Goal: Task Accomplishment & Management: Complete application form

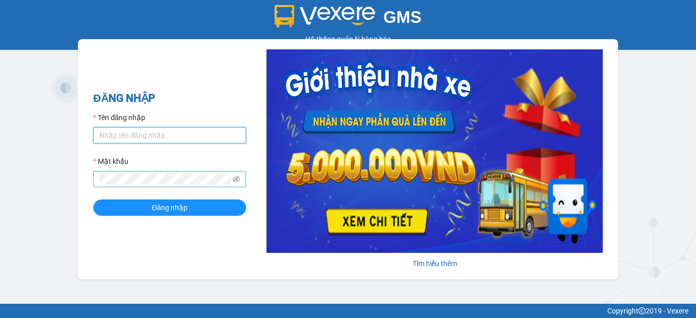
type input "hang2.xedn"
click at [241, 176] on span at bounding box center [169, 179] width 153 height 16
click at [238, 177] on icon "eye-invisible" at bounding box center [236, 179] width 7 height 7
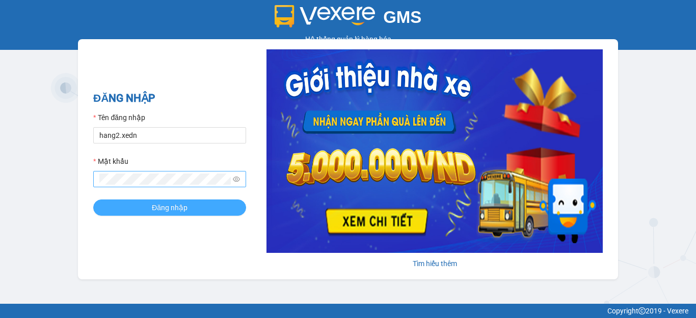
click at [231, 202] on button "Đăng nhập" at bounding box center [169, 208] width 153 height 16
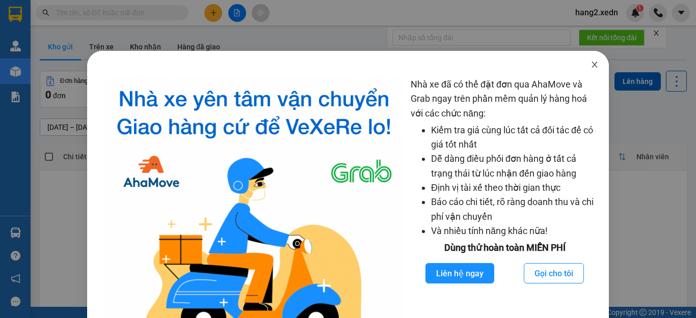
click at [592, 67] on icon "close" at bounding box center [595, 65] width 6 height 6
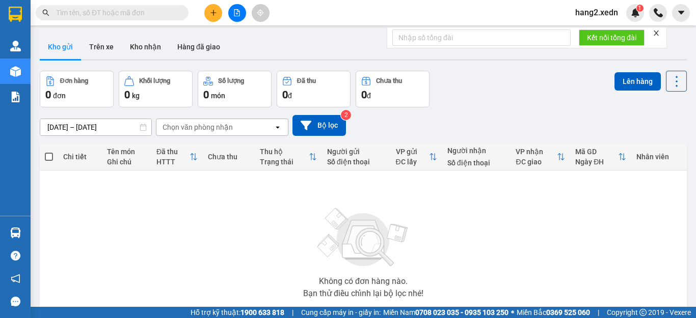
click at [659, 35] on icon "close" at bounding box center [656, 33] width 7 height 7
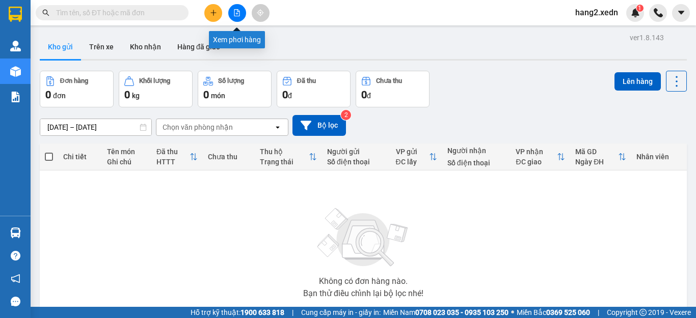
click at [236, 10] on icon "file-add" at bounding box center [236, 12] width 7 height 7
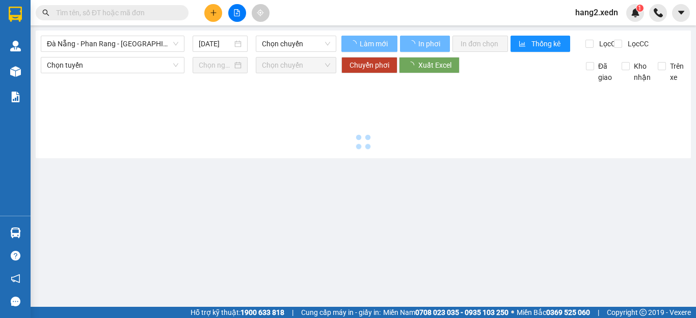
type input "[DATE]"
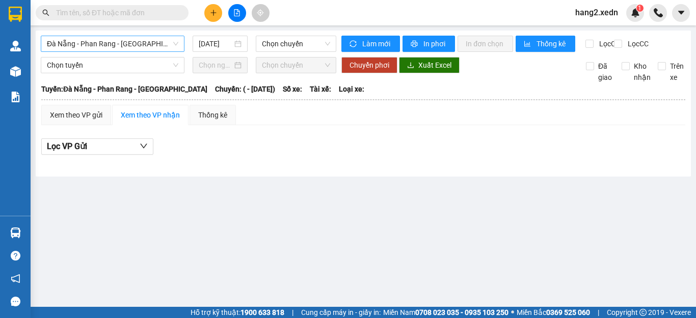
click at [74, 37] on span "Đà Nẵng - Phan Rang - [GEOGRAPHIC_DATA]" at bounding box center [112, 43] width 131 height 15
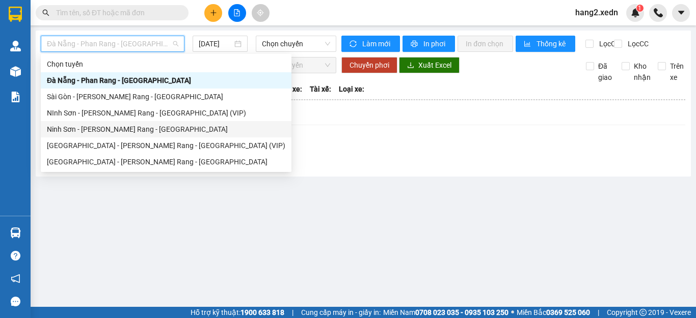
click at [85, 130] on div "Ninh Sơn - [PERSON_NAME] Rang - [GEOGRAPHIC_DATA]" at bounding box center [166, 129] width 238 height 11
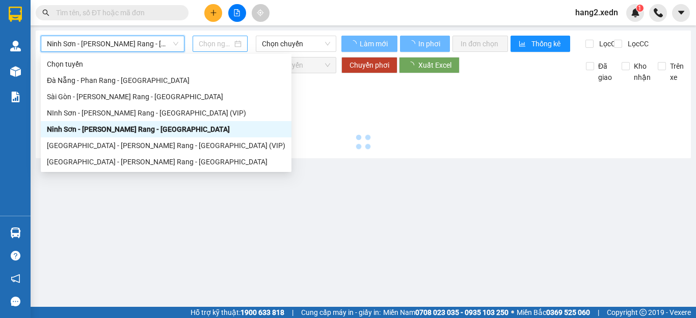
type input "[DATE]"
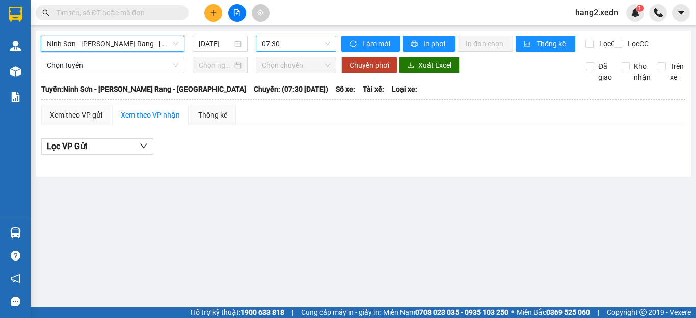
click at [281, 39] on span "07:30" at bounding box center [296, 43] width 68 height 15
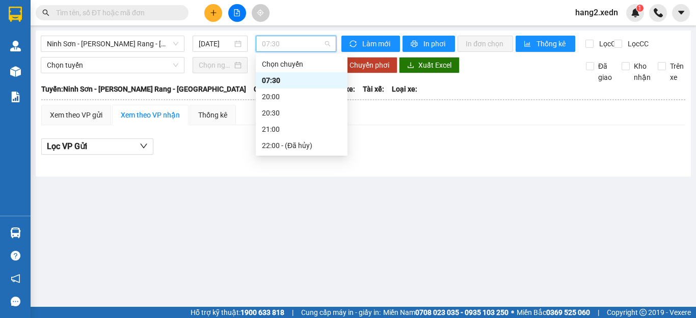
click at [285, 79] on div "07:30" at bounding box center [301, 80] width 79 height 11
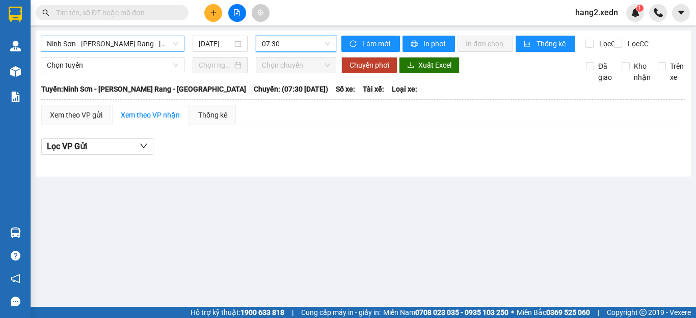
click at [122, 46] on span "Ninh Sơn - [PERSON_NAME] Rang - [GEOGRAPHIC_DATA]" at bounding box center [112, 43] width 131 height 15
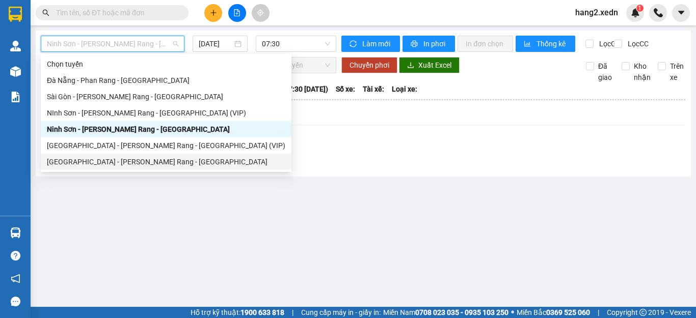
click at [82, 158] on div "[GEOGRAPHIC_DATA] - [PERSON_NAME] Rang - [GEOGRAPHIC_DATA]" at bounding box center [166, 161] width 238 height 11
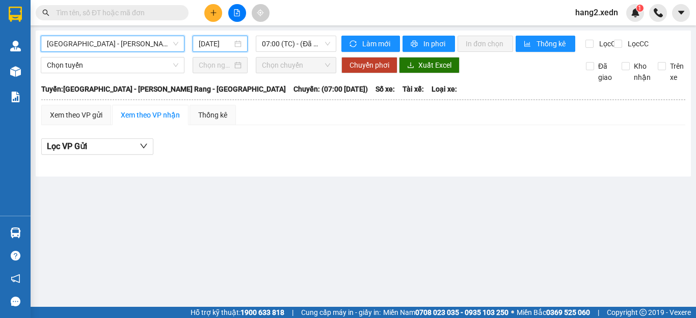
click at [206, 40] on input "[DATE]" at bounding box center [216, 43] width 34 height 11
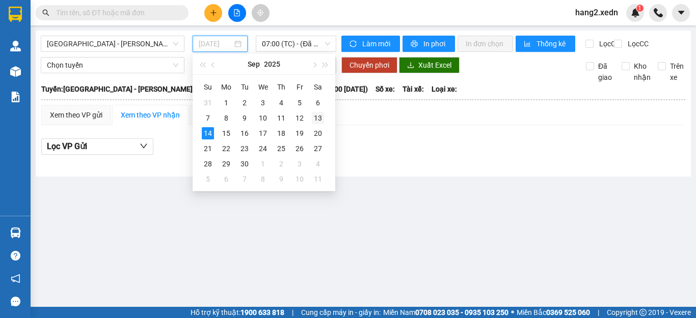
click at [313, 118] on div "13" at bounding box center [318, 118] width 12 height 12
type input "[DATE]"
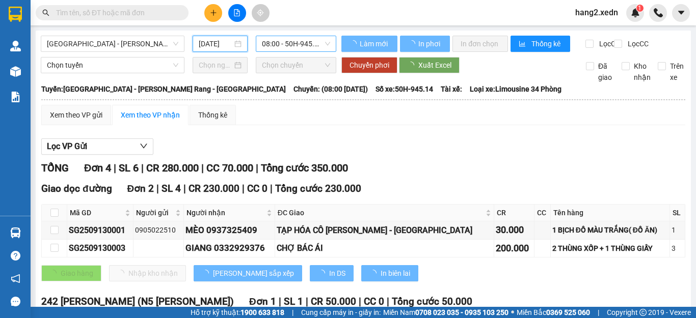
click at [308, 43] on span "08:00 - 50H-945.14" at bounding box center [296, 43] width 68 height 15
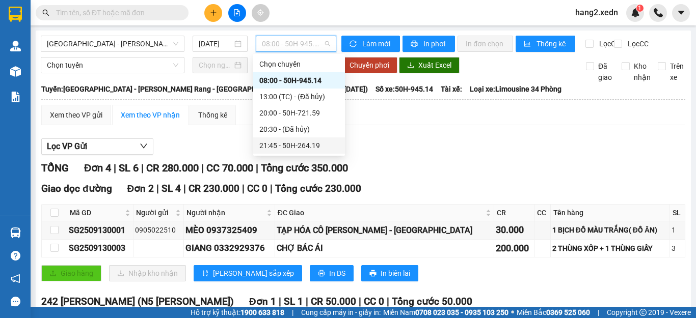
click at [285, 142] on div "21:45 - 50H-264.19" at bounding box center [298, 145] width 79 height 11
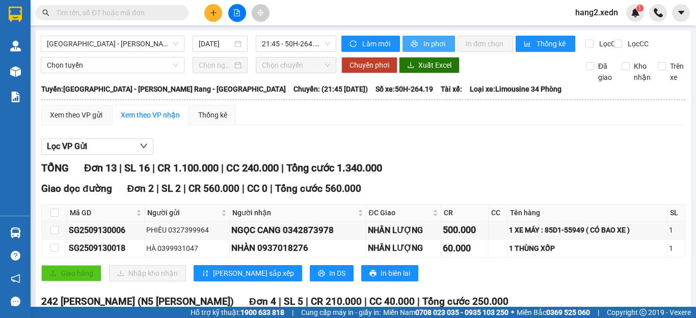
click at [429, 43] on span "In phơi" at bounding box center [434, 43] width 23 height 11
click at [425, 44] on span "In phơi" at bounding box center [434, 43] width 23 height 11
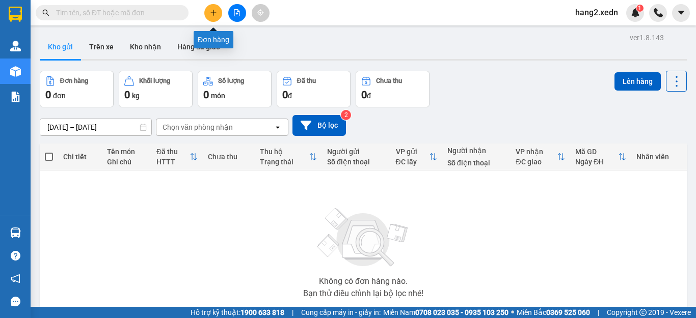
click at [214, 12] on icon "plus" at bounding box center [213, 12] width 7 height 7
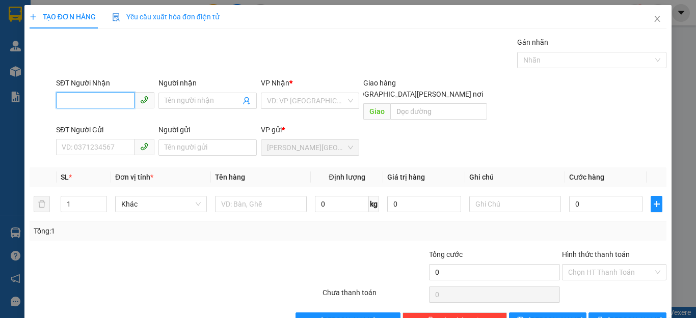
scroll to position [19, 0]
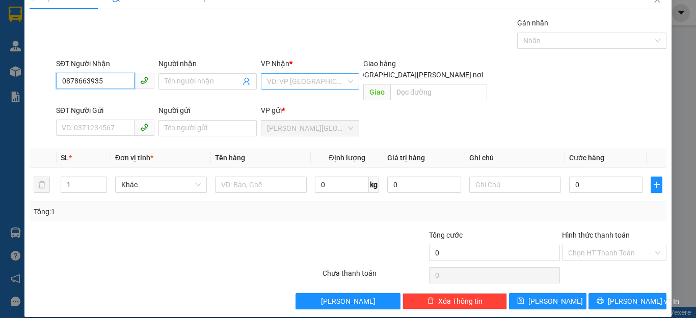
type input "0878663935"
click at [299, 85] on input "search" at bounding box center [306, 81] width 79 height 15
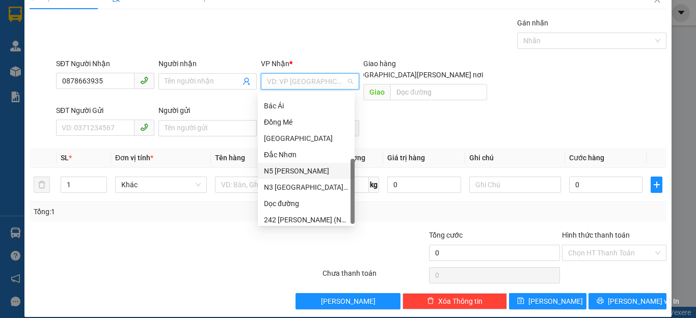
scroll to position [147, 0]
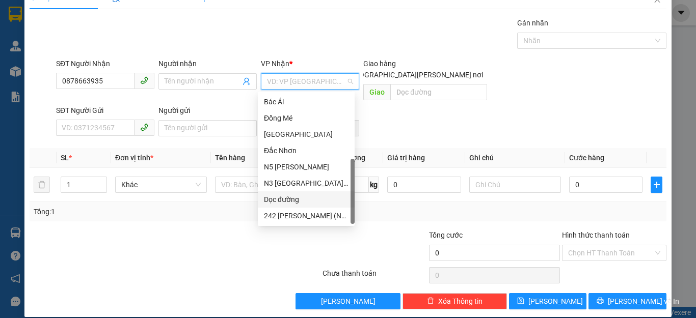
click at [282, 198] on div "Dọc đường" at bounding box center [306, 199] width 85 height 11
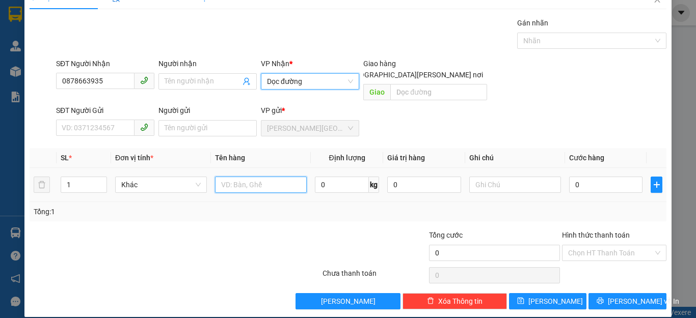
click at [248, 177] on input "text" at bounding box center [261, 185] width 92 height 16
type input "2 THÙNG GIẤY DÍN LẠI"
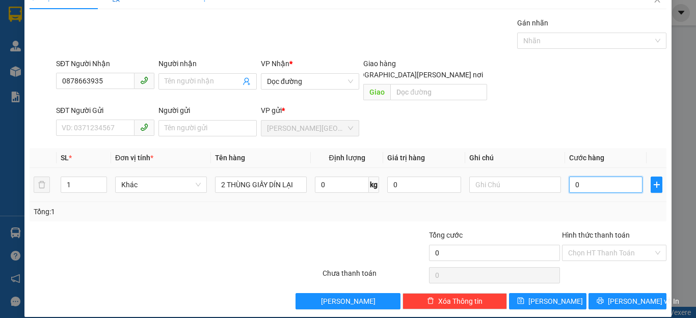
click at [596, 177] on input "0" at bounding box center [605, 185] width 73 height 16
type input "6"
type input "60"
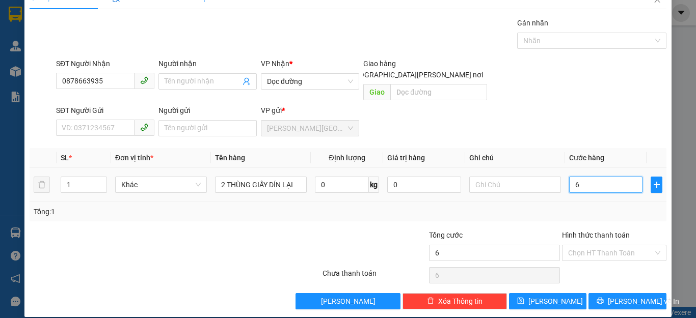
type input "60"
type input "600"
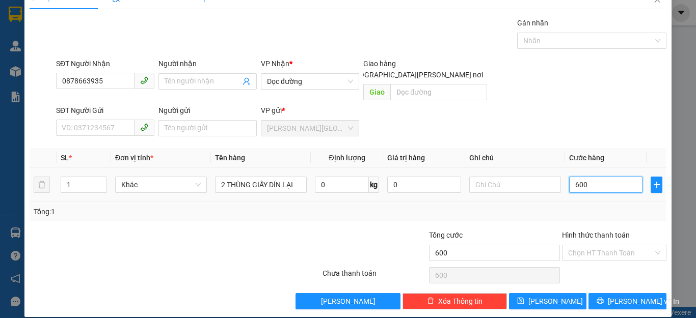
type input "6.000"
type input "60.000"
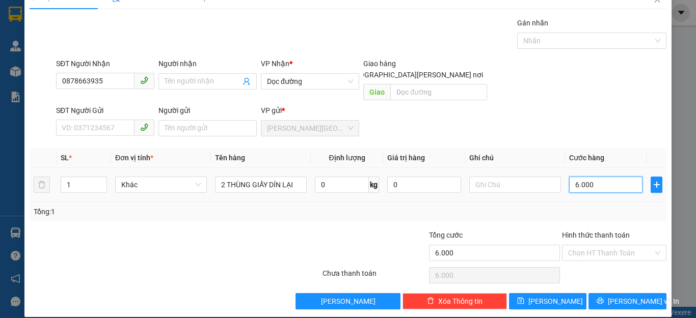
type input "60.000"
click at [579, 246] on input "Hình thức thanh toán" at bounding box center [610, 253] width 85 height 15
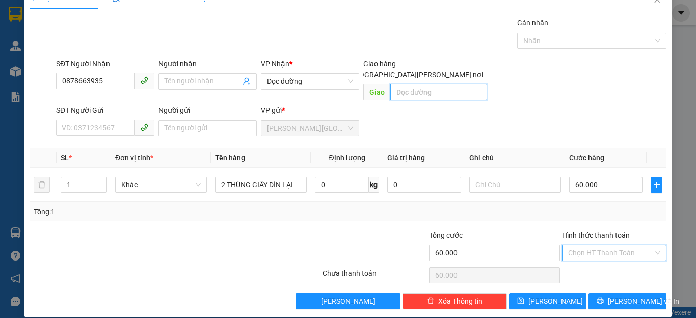
click at [415, 84] on input "text" at bounding box center [438, 92] width 97 height 16
type input "NHÀ THỜ [PERSON_NAME] [PERSON_NAME] - ĐỒNG NAI"
click at [572, 246] on input "Hình thức thanh toán" at bounding box center [610, 253] width 85 height 15
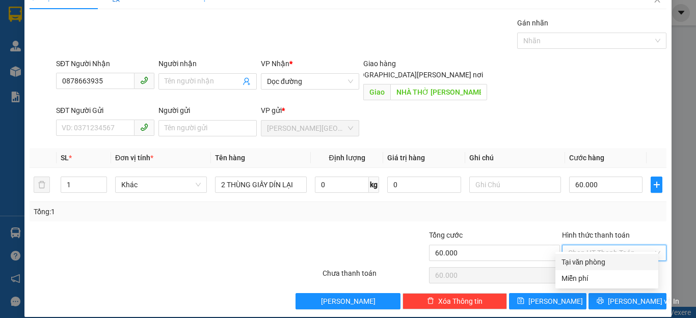
click at [588, 258] on div "Tại văn phòng" at bounding box center [606, 262] width 91 height 11
type input "0"
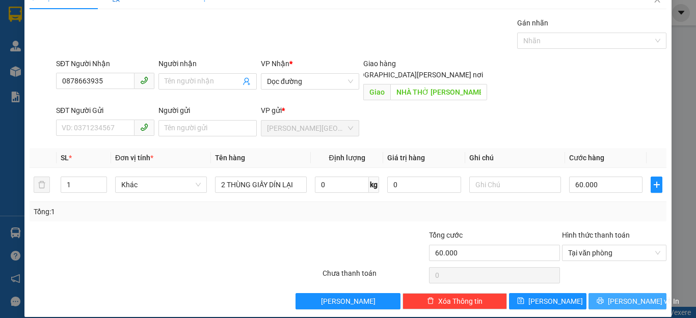
click at [602, 298] on icon "printer" at bounding box center [600, 301] width 7 height 7
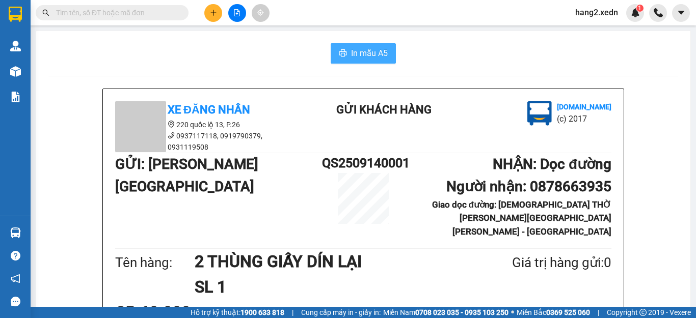
click at [356, 56] on span "In mẫu A5" at bounding box center [369, 53] width 37 height 13
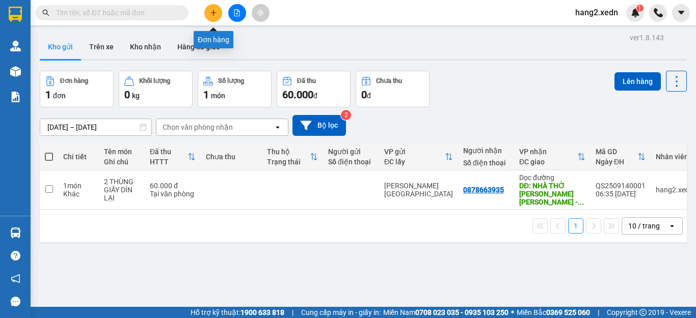
click at [213, 14] on icon "plus" at bounding box center [213, 12] width 7 height 7
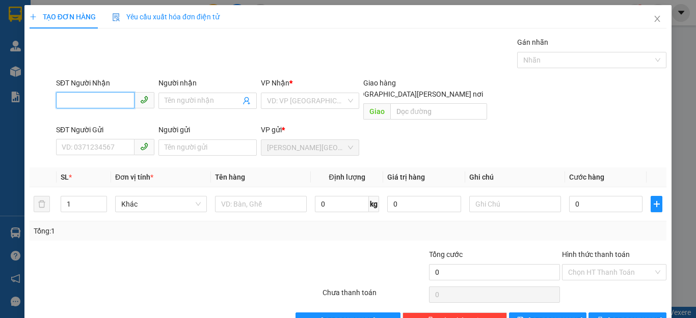
scroll to position [19, 0]
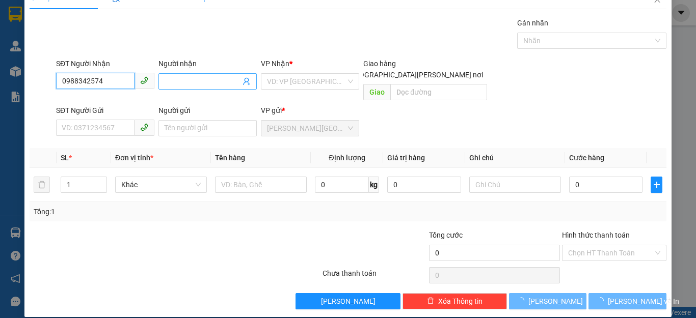
type input "0988342574"
click at [189, 82] on input "Người nhận" at bounding box center [203, 81] width 76 height 11
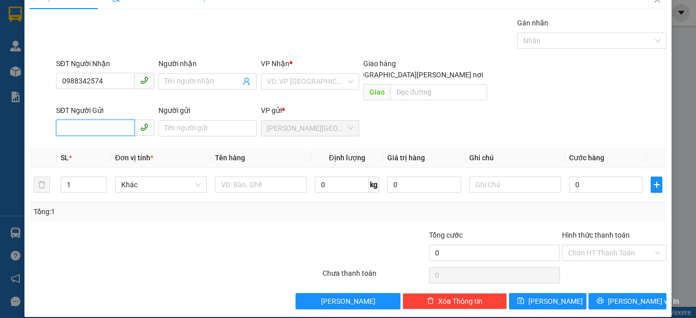
click at [106, 122] on input "SĐT Người Gửi" at bounding box center [95, 128] width 78 height 16
click at [179, 78] on input "Người nhận" at bounding box center [203, 81] width 76 height 11
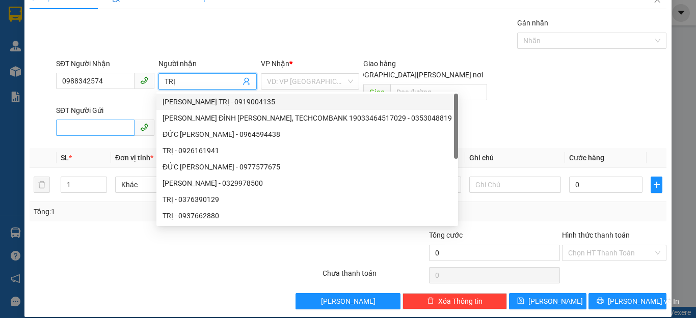
type input "TRỊ"
click at [122, 120] on input "SĐT Người Gửi" at bounding box center [95, 128] width 78 height 16
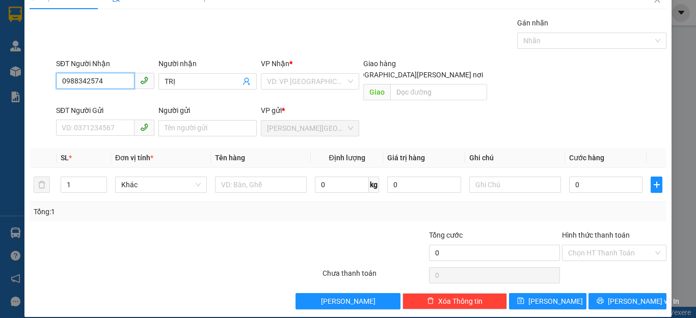
drag, startPoint x: 106, startPoint y: 82, endPoint x: 32, endPoint y: 76, distance: 75.1
click at [32, 76] on div "SĐT Người [PERSON_NAME] 0988342574 0988342574 Người [PERSON_NAME] TRỊ [PERSON_N…" at bounding box center [348, 81] width 639 height 47
click at [79, 120] on input "SĐT Người Gửi" at bounding box center [95, 128] width 78 height 16
paste input "0988342574"
type input "0988342574"
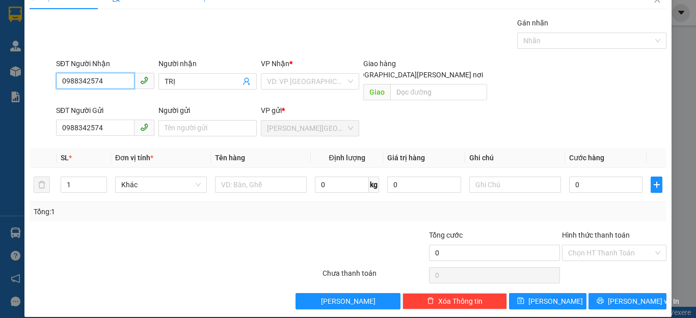
click at [107, 79] on input "0988342574" at bounding box center [95, 81] width 78 height 16
type input "0"
click at [191, 80] on input "TRỊ" at bounding box center [203, 81] width 76 height 11
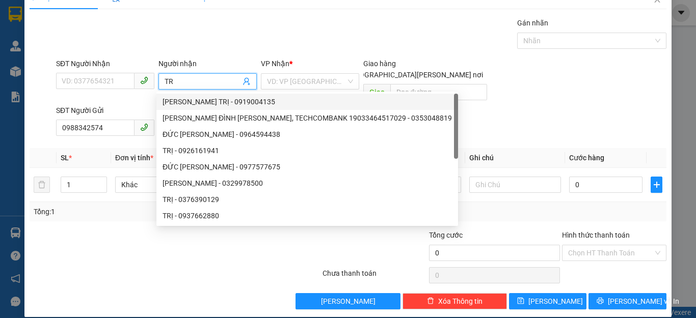
type input "T"
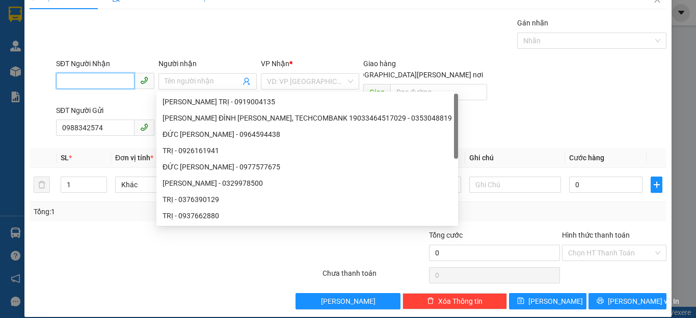
click at [105, 82] on input "SĐT Người Nhận" at bounding box center [95, 81] width 78 height 16
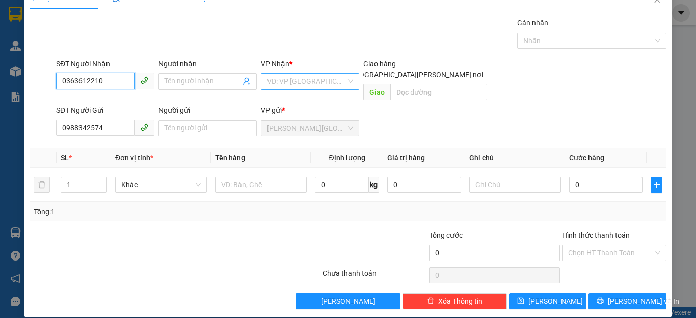
type input "0363612210"
click at [292, 79] on input "search" at bounding box center [306, 81] width 79 height 15
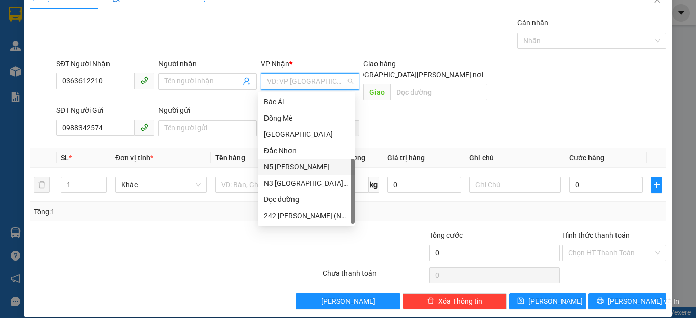
scroll to position [147, 0]
click at [284, 195] on div "Dọc đường" at bounding box center [306, 199] width 85 height 11
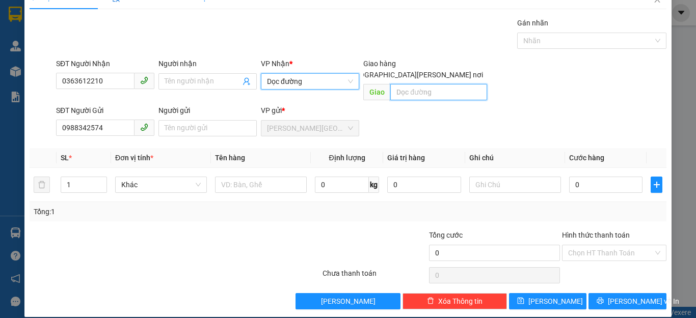
click at [407, 84] on input "text" at bounding box center [438, 92] width 97 height 16
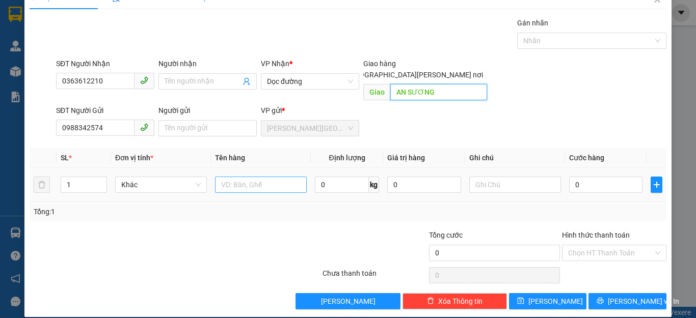
type input "AN SƯƠNG"
click at [248, 181] on input "text" at bounding box center [261, 185] width 92 height 16
type input "1 THÙNG XỐP"
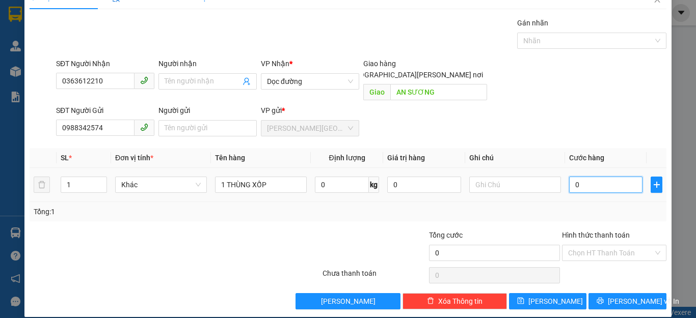
click at [571, 177] on input "0" at bounding box center [605, 185] width 73 height 16
type input "1"
type input "10"
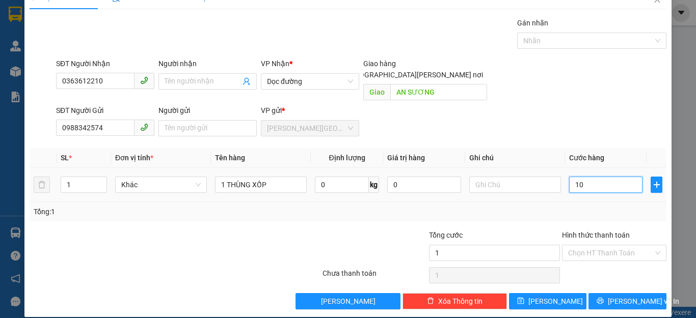
type input "10"
type input "100"
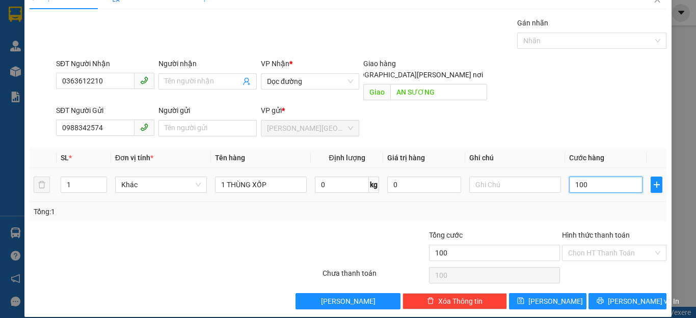
type input "1.000"
type input "10.000"
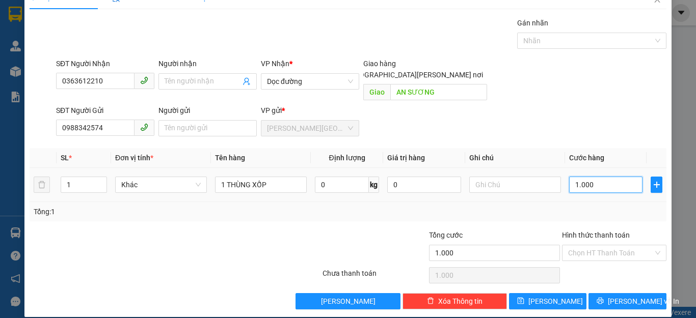
type input "10.000"
type input "100.000"
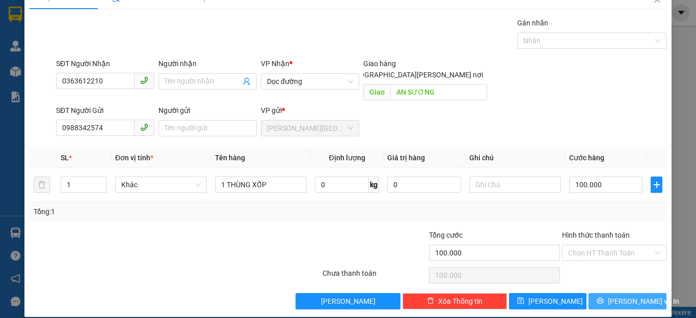
click at [602, 298] on icon "printer" at bounding box center [600, 301] width 7 height 7
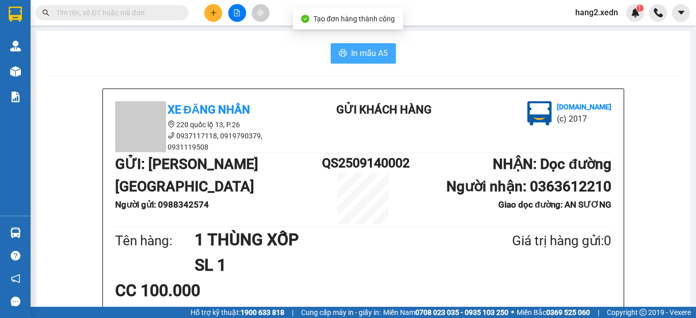
click at [366, 52] on span "In mẫu A5" at bounding box center [369, 53] width 37 height 13
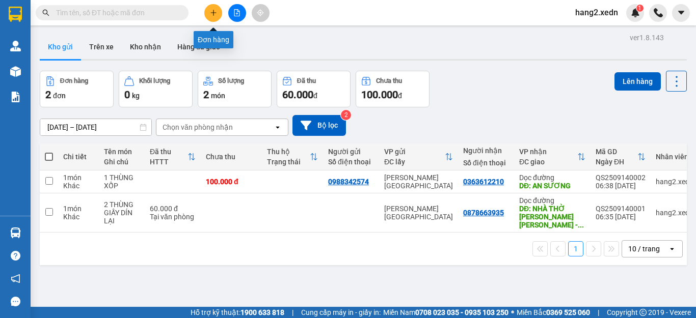
click at [211, 11] on icon "plus" at bounding box center [213, 12] width 7 height 7
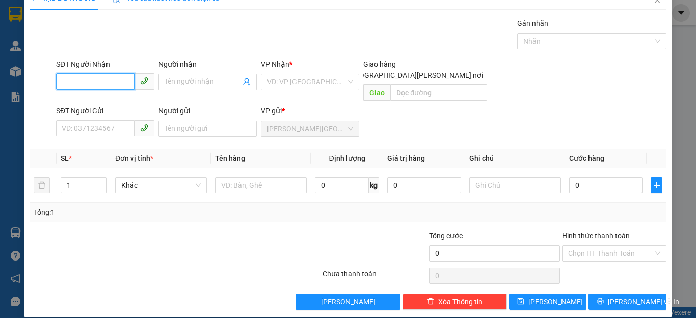
scroll to position [19, 0]
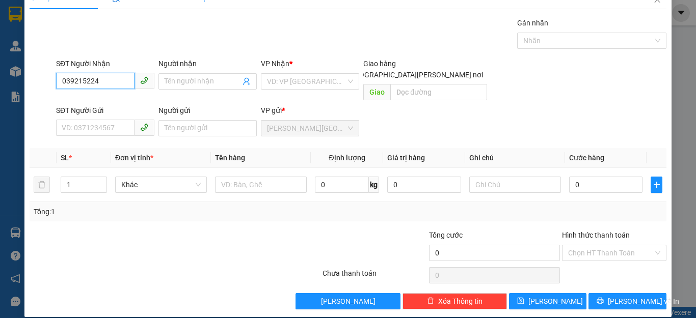
type input "0392152245"
click at [127, 102] on div "0392152245 - [PERSON_NAME]" at bounding box center [112, 101] width 100 height 11
type input "[PERSON_NAME]"
type input "CV 30/4 BIEN HOA"
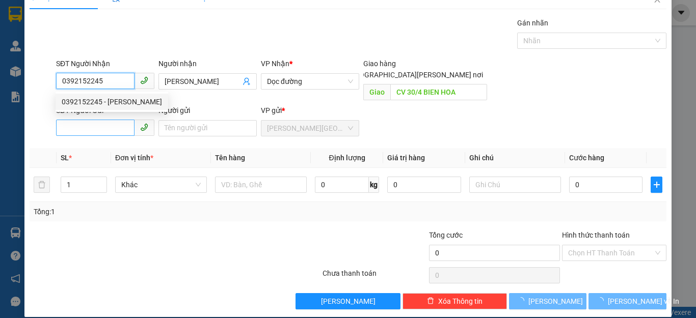
type input "100.000"
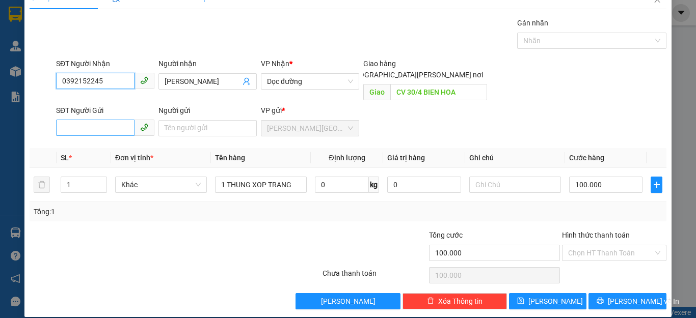
type input "0392152245"
click at [105, 120] on input "SĐT Người Gửi" at bounding box center [95, 128] width 78 height 16
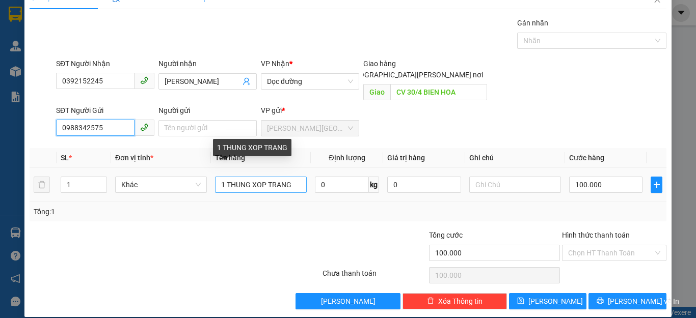
type input "0988342575"
click at [292, 177] on input "1 THUNG XOP TRANG" at bounding box center [261, 185] width 92 height 16
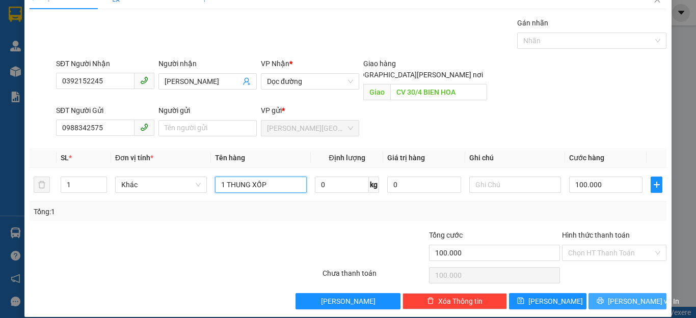
type input "1 THUNG XỐP"
click at [608, 293] on button "[PERSON_NAME] và In" at bounding box center [627, 301] width 78 height 16
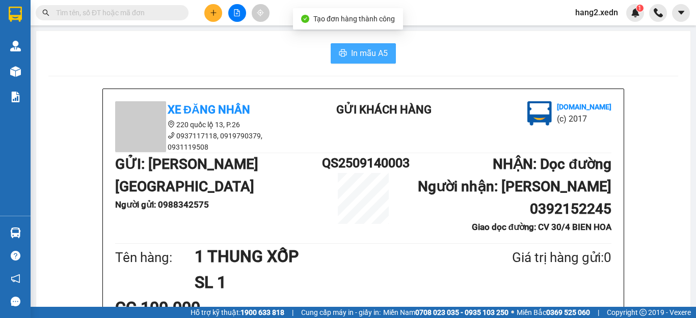
click at [351, 53] on span "In mẫu A5" at bounding box center [369, 53] width 37 height 13
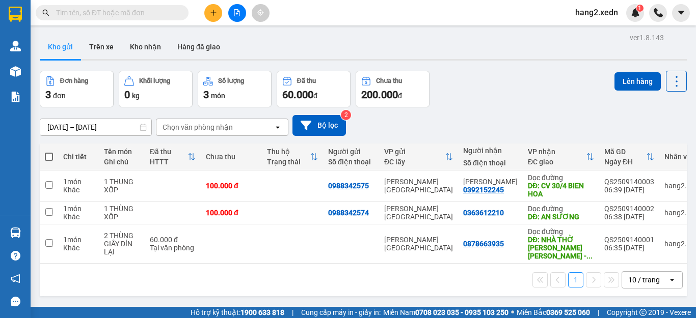
click at [105, 13] on input "text" at bounding box center [116, 12] width 120 height 11
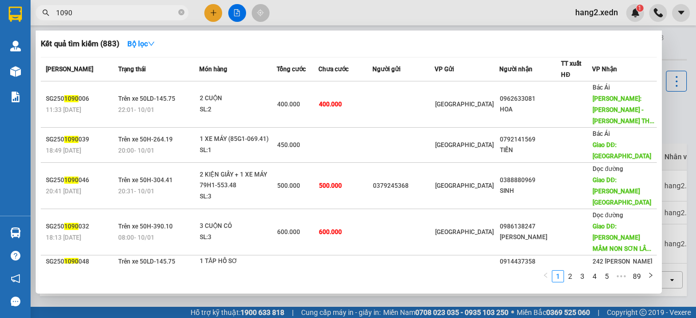
type input "1090"
click at [179, 11] on icon "close-circle" at bounding box center [181, 12] width 6 height 6
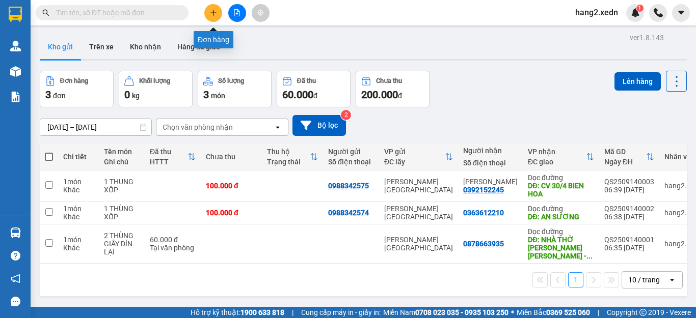
click at [214, 10] on icon "plus" at bounding box center [213, 12] width 7 height 7
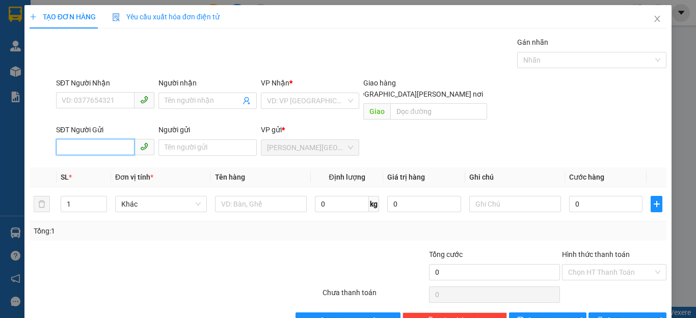
click at [97, 139] on input "SĐT Người Gửi" at bounding box center [95, 147] width 78 height 16
type input "0838566942"
click at [103, 151] on div "0838566942 - NHI" at bounding box center [104, 156] width 85 height 11
type input "0783359294"
type input "TRANG"
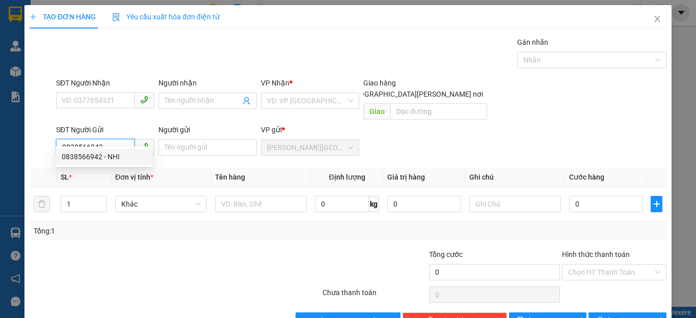
type input "NHI"
type input "40.000"
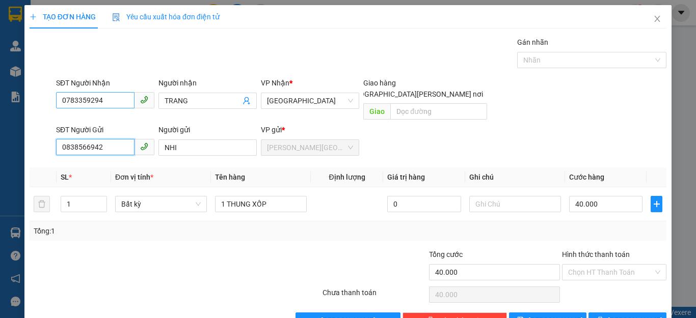
type input "0838566942"
click at [114, 96] on input "0783359294" at bounding box center [95, 100] width 78 height 16
type input "0"
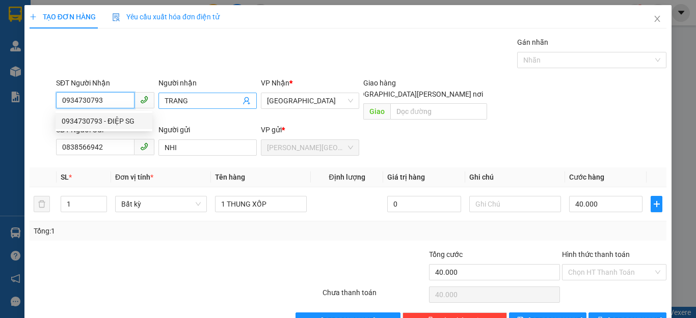
type input "0934730793"
click at [203, 102] on input "TRANG" at bounding box center [203, 100] width 76 height 11
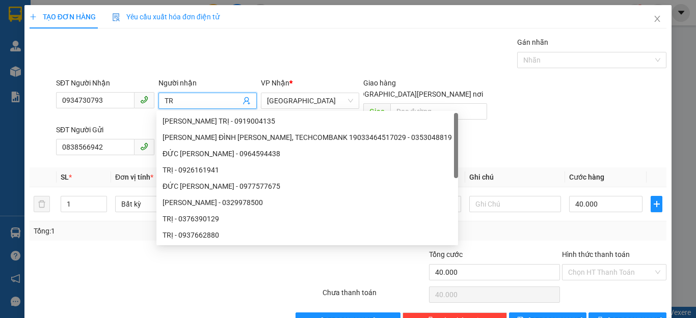
type input "T"
type input "D"
type input "ĐIỆP"
click at [554, 110] on div "SĐT Người [PERSON_NAME] 0934730793 Người [PERSON_NAME] ĐIỆP [PERSON_NAME] * [GE…" at bounding box center [361, 100] width 614 height 47
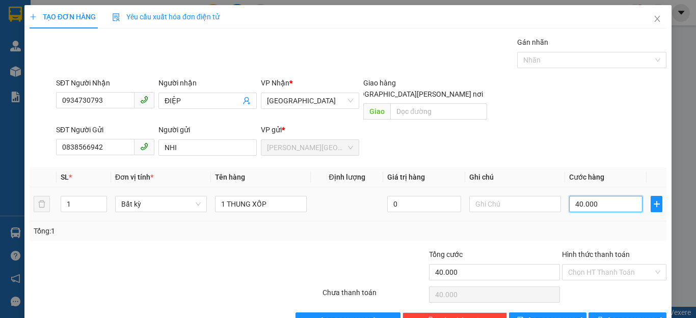
click at [611, 196] on input "40.000" at bounding box center [605, 204] width 73 height 16
type input "1"
type input "10"
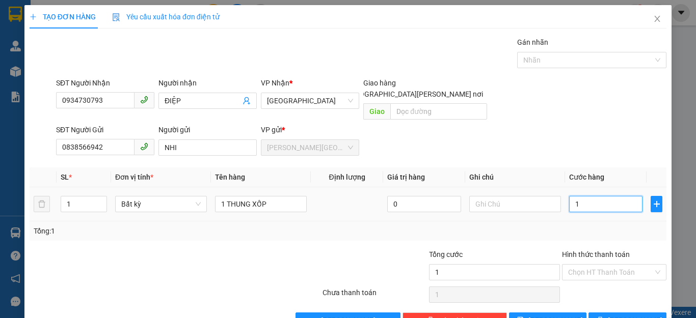
type input "10"
type input "100"
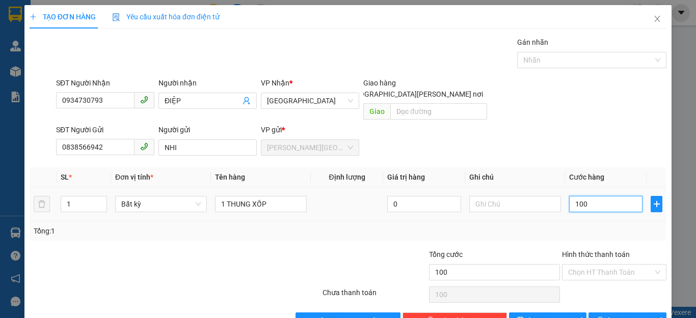
type input "1.000"
type input "10.000"
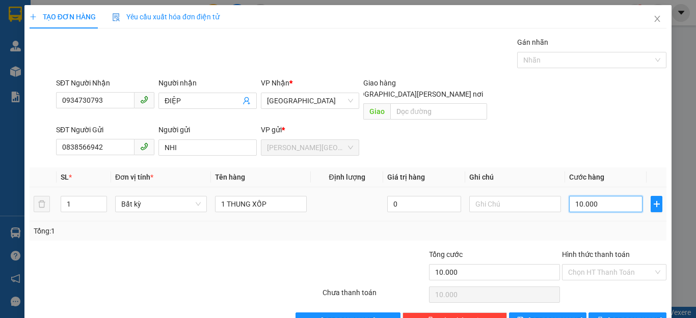
type input "100.000"
click at [610, 313] on button "[PERSON_NAME] và In" at bounding box center [627, 321] width 78 height 16
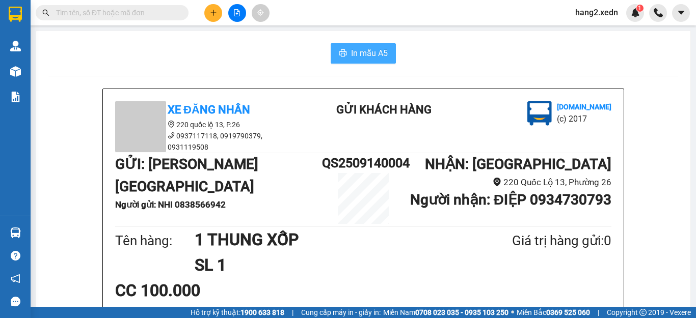
click at [354, 54] on span "In mẫu A5" at bounding box center [369, 53] width 37 height 13
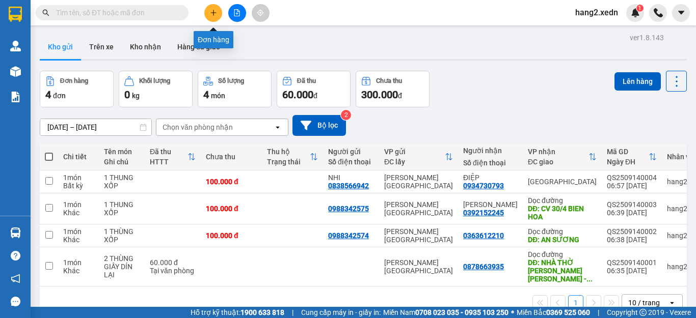
click at [215, 10] on icon "plus" at bounding box center [213, 12] width 7 height 7
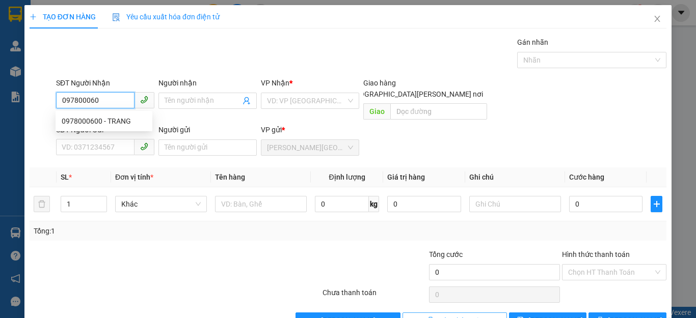
type input "0978000600"
click at [91, 118] on div "0978000600 - TRANG" at bounding box center [104, 121] width 85 height 11
type input "TRANG"
type input "CX SỐ 9 - N3 [PERSON_NAME]"
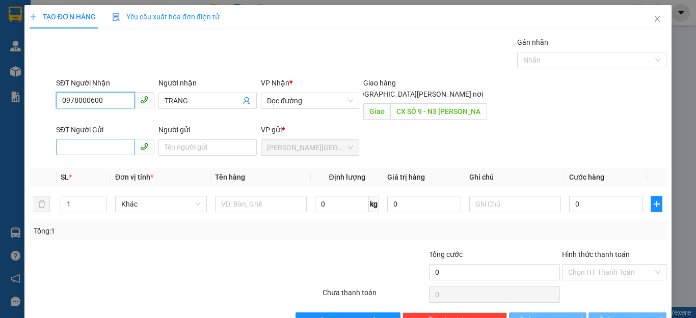
type input "150.000"
type input "0978000600"
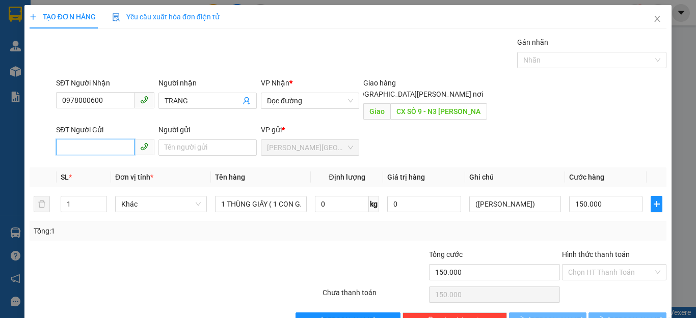
click at [95, 139] on input "SĐT Người Gửi" at bounding box center [95, 147] width 78 height 16
type input "0393404979"
click at [218, 254] on div at bounding box center [268, 267] width 106 height 36
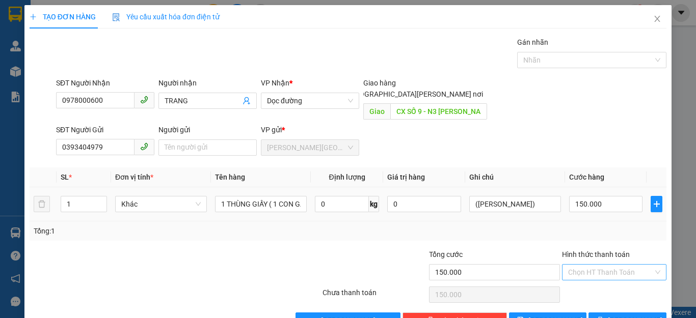
click at [596, 265] on input "Hình thức thanh toán" at bounding box center [610, 272] width 85 height 15
click at [590, 280] on div "Tại văn phòng" at bounding box center [606, 281] width 91 height 11
type input "0"
click at [604, 317] on icon "printer" at bounding box center [600, 320] width 7 height 7
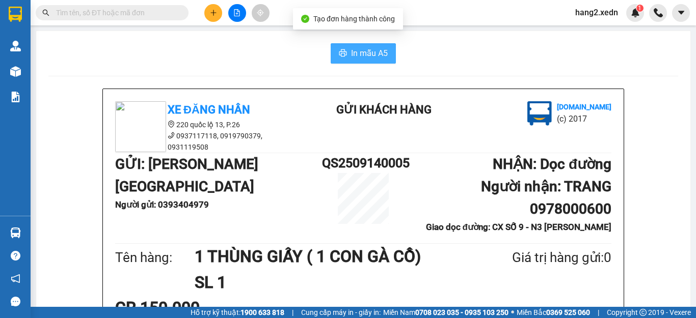
click at [362, 57] on span "In mẫu A5" at bounding box center [369, 53] width 37 height 13
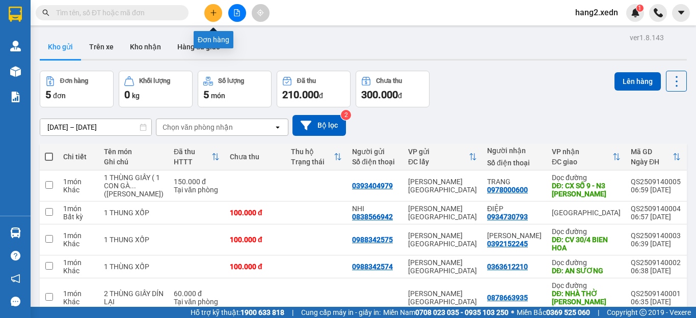
click at [214, 17] on button at bounding box center [213, 13] width 18 height 18
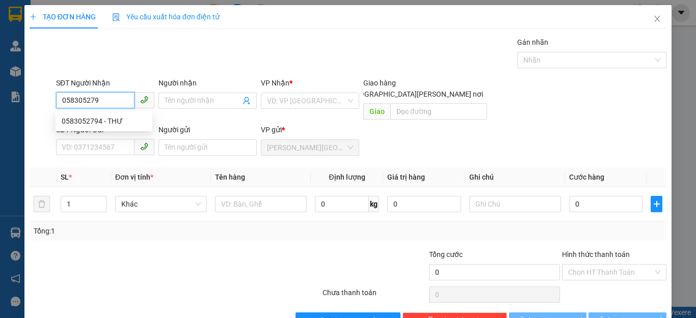
type input "0583052794"
click at [119, 120] on div "0583052794 - THƯ" at bounding box center [104, 121] width 85 height 11
type input "THƯ"
type input "40.000"
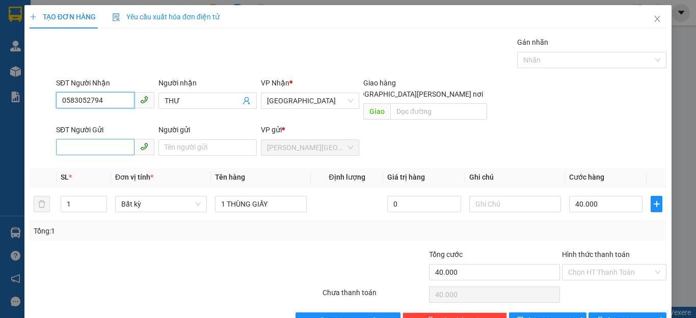
type input "0583052794"
click at [88, 139] on input "SĐT Người Gửi" at bounding box center [95, 147] width 78 height 16
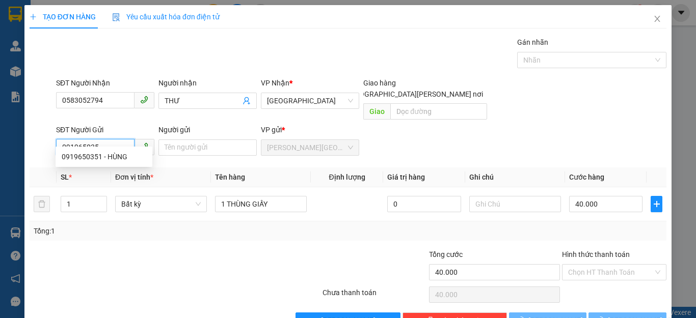
type input "0919650351"
click at [109, 155] on div "0919650351 - HÙNG" at bounding box center [104, 156] width 85 height 11
type input "HÙNG"
type input "60.000"
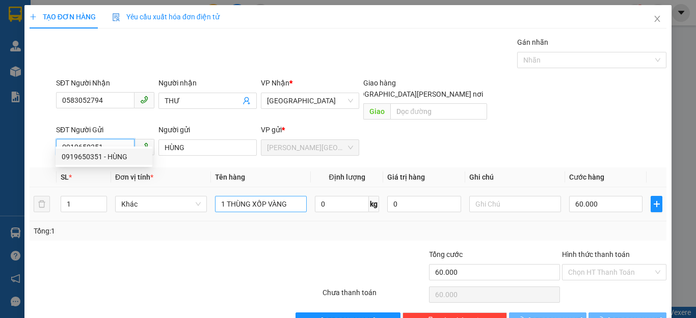
type input "0919650351"
click at [277, 196] on input "1 THÙNG XỐP VÀNG" at bounding box center [261, 204] width 92 height 16
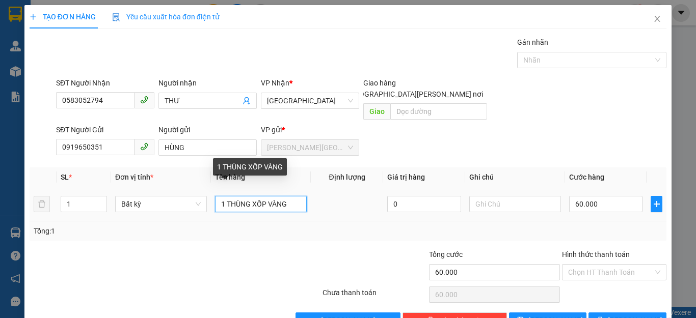
click at [289, 196] on input "1 THÙNG XỐP VÀNG" at bounding box center [261, 204] width 92 height 16
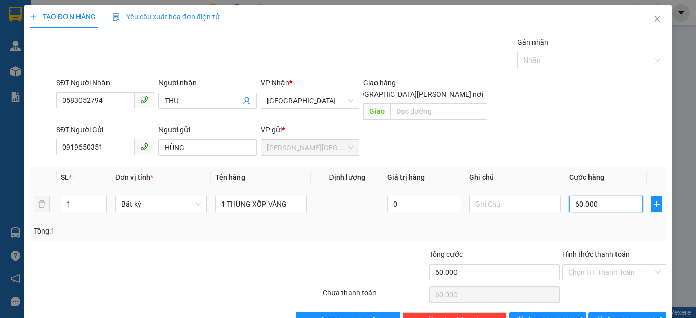
click at [616, 197] on input "60.000" at bounding box center [605, 204] width 73 height 16
type input "5"
type input "50"
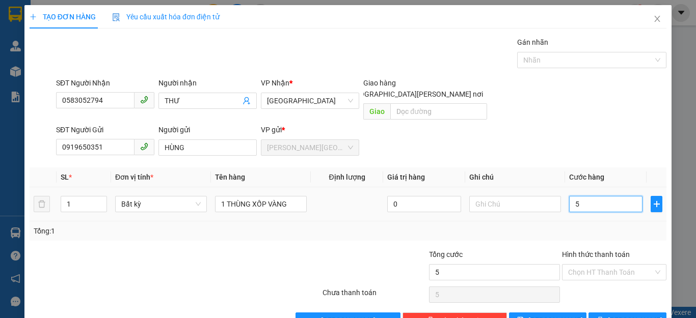
type input "50"
type input "500"
type input "5.000"
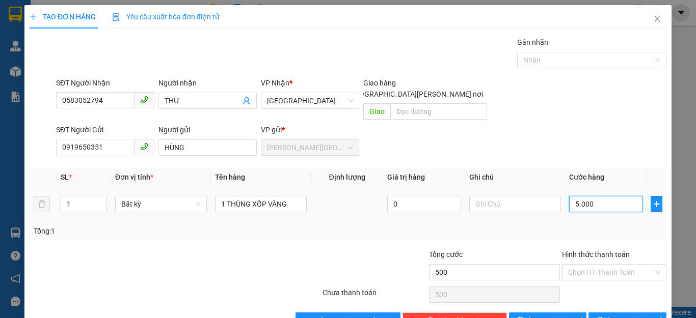
type input "5.000"
type input "50.000"
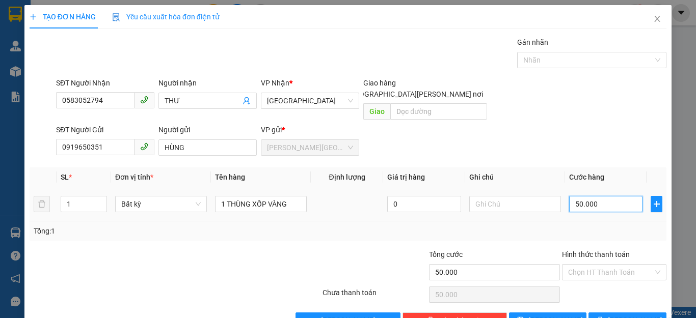
type input "5.000"
type input "500"
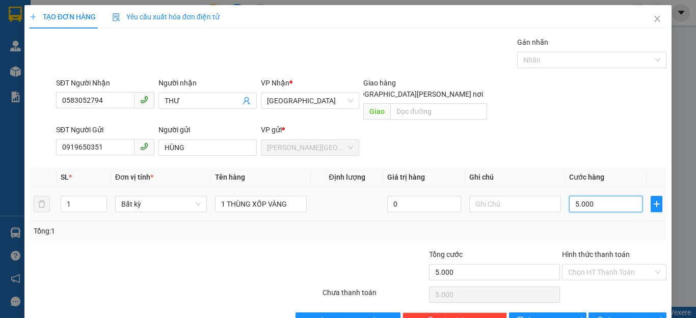
type input "500"
type input "50"
type input "5"
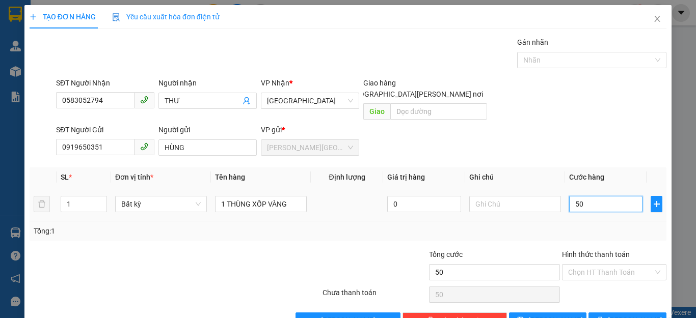
type input "5"
type input "0"
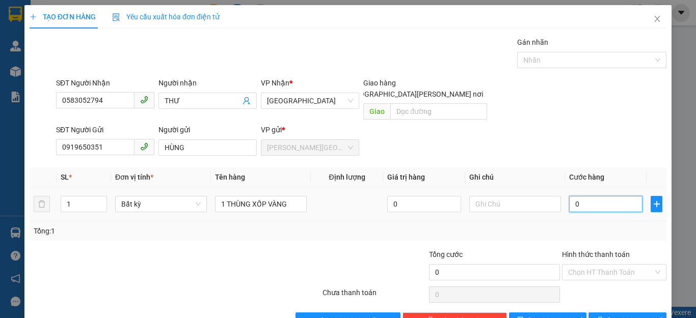
type input "6"
type input "06"
type input "0"
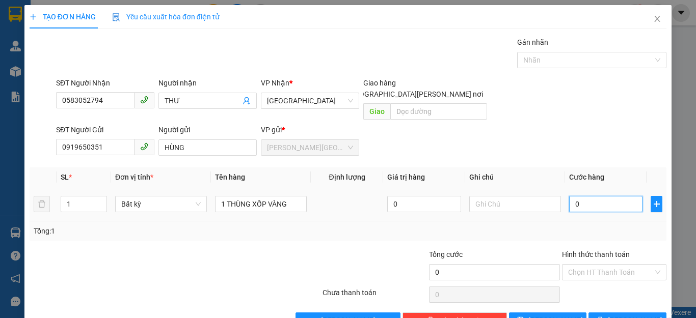
click at [569, 196] on input "0" at bounding box center [605, 204] width 73 height 16
type input "50"
type input "500"
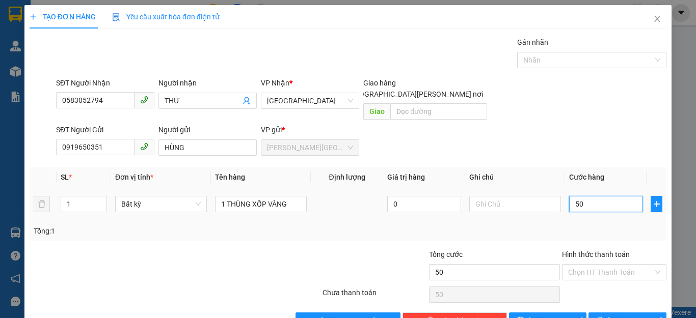
type input "500"
type input "5.000"
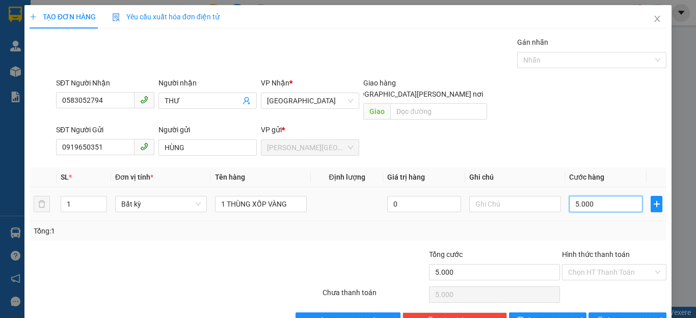
type input "50.000"
click at [599, 265] on input "Hình thức thanh toán" at bounding box center [610, 272] width 85 height 15
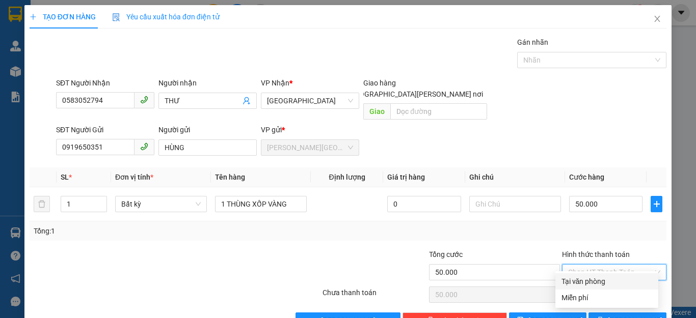
click at [596, 278] on div "Tại văn phòng" at bounding box center [606, 281] width 91 height 11
type input "0"
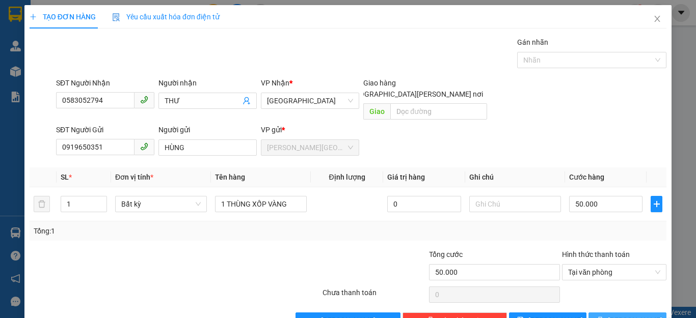
click at [608, 313] on button "[PERSON_NAME] và In" at bounding box center [627, 321] width 78 height 16
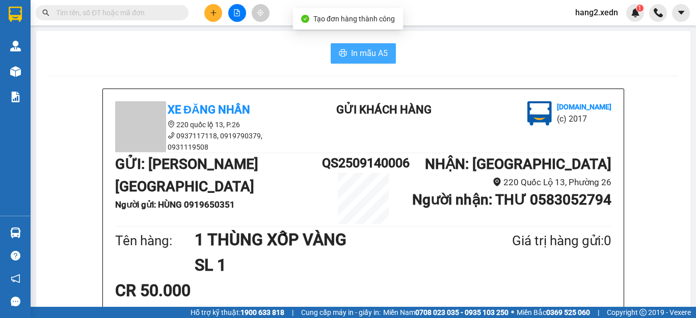
click at [359, 51] on span "In mẫu A5" at bounding box center [369, 53] width 37 height 13
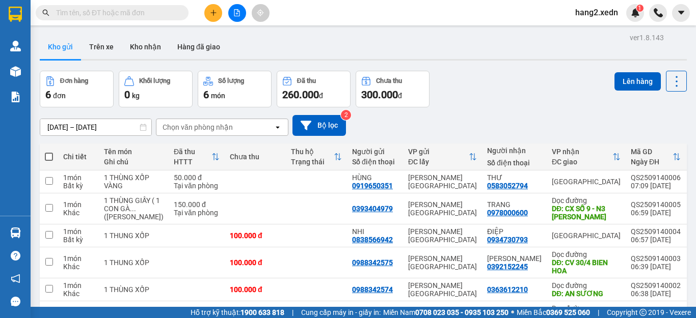
click at [445, 34] on div "ver 1.8.143 Kho gửi Trên xe [PERSON_NAME] Hàng đã [PERSON_NAME] hàng 6 đơn [PER…" at bounding box center [363, 204] width 655 height 347
click at [208, 11] on button at bounding box center [213, 13] width 18 height 18
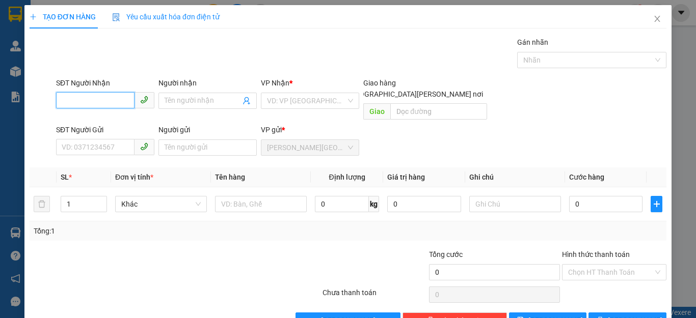
click at [112, 101] on input "SĐT Người Nhận" at bounding box center [95, 100] width 78 height 16
click at [112, 117] on div "0383186909 - [PERSON_NAME]" at bounding box center [112, 121] width 100 height 11
type input "0383186909"
type input "THỊNH"
type input "CĂN CỨ 3"
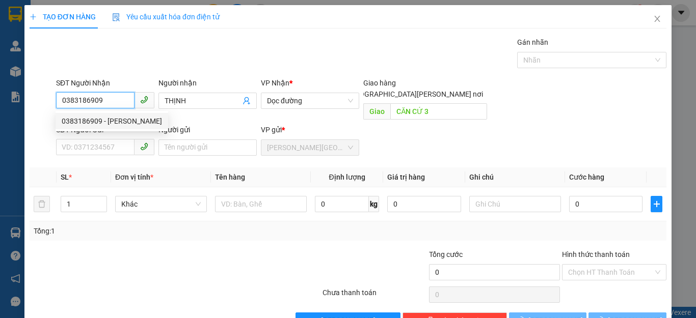
type input "400.000"
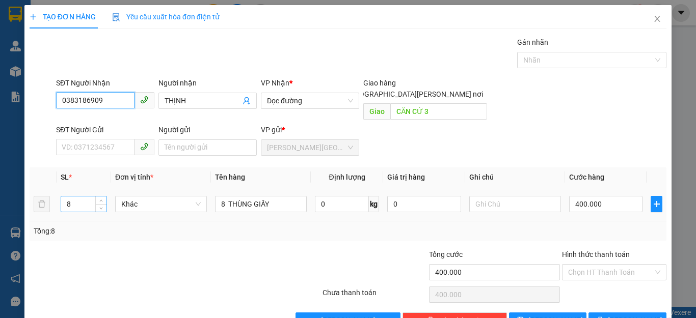
type input "0383186909"
click at [69, 197] on input "8" at bounding box center [83, 204] width 45 height 15
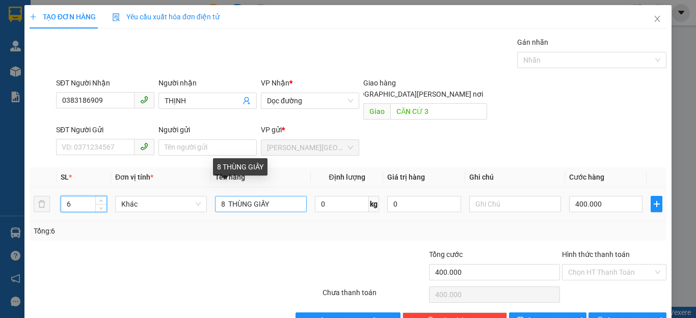
type input "6"
click at [222, 196] on input "8 THÙNG GIẤY" at bounding box center [261, 204] width 92 height 16
type input "0"
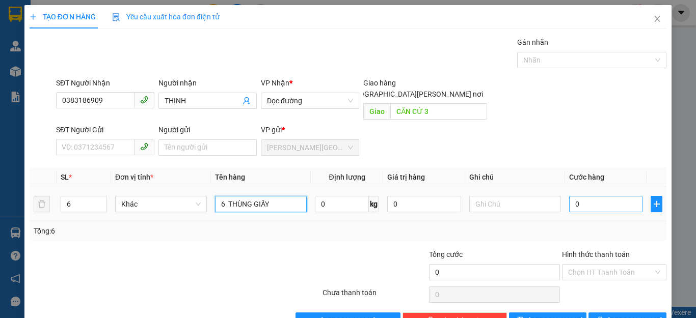
type input "6 THÙNG GIẤY"
click at [596, 196] on input "0" at bounding box center [605, 204] width 73 height 16
type input "3"
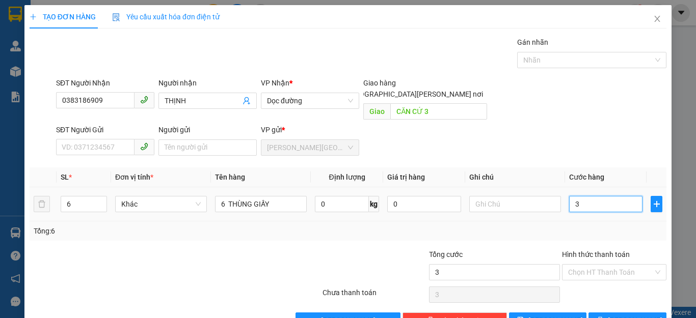
type input "30"
type input "300"
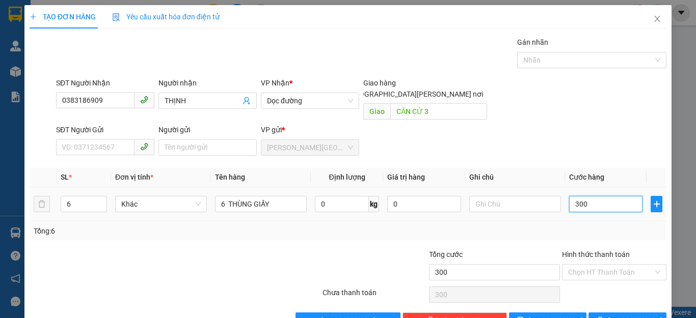
type input "3.000"
type input "30.000"
type input "300.000"
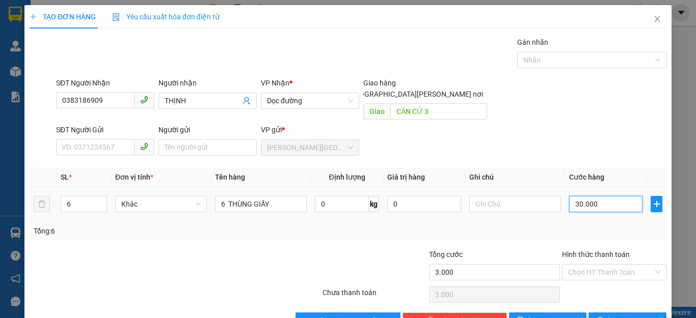
type input "300.000"
click at [593, 265] on input "Hình thức thanh toán" at bounding box center [610, 272] width 85 height 15
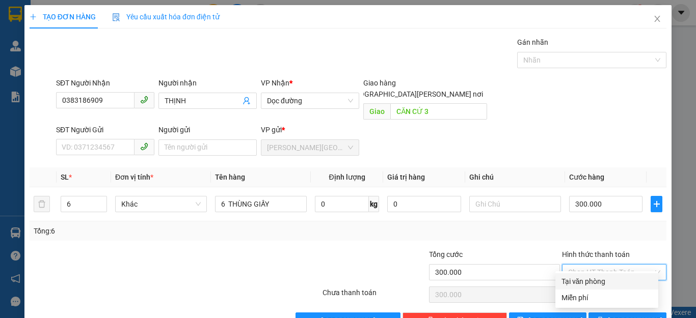
click at [590, 282] on div "Tại văn phòng" at bounding box center [606, 281] width 91 height 11
type input "0"
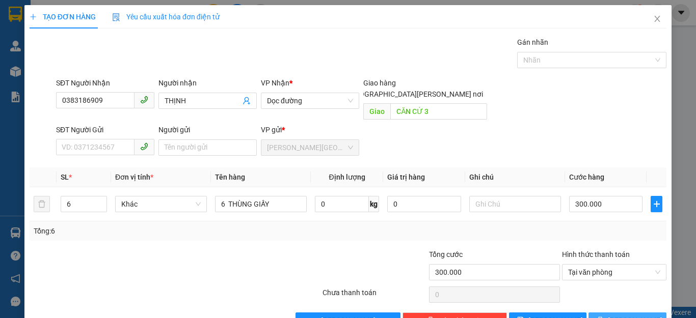
click at [604, 317] on icon "printer" at bounding box center [600, 320] width 7 height 7
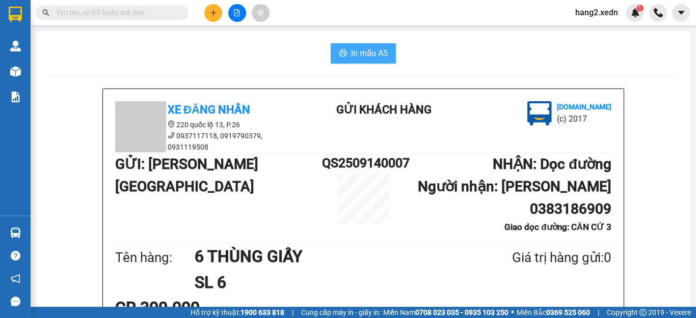
click at [351, 48] on span "In mẫu A5" at bounding box center [369, 53] width 37 height 13
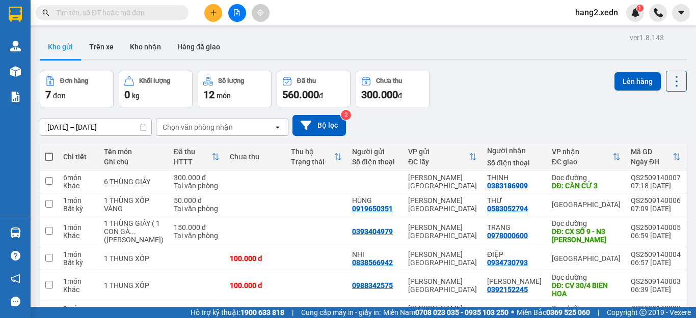
click at [420, 36] on div "Kho gửi Trên xe Kho nhận Hàng đã giao" at bounding box center [363, 48] width 647 height 27
click at [623, 178] on icon at bounding box center [626, 181] width 7 height 7
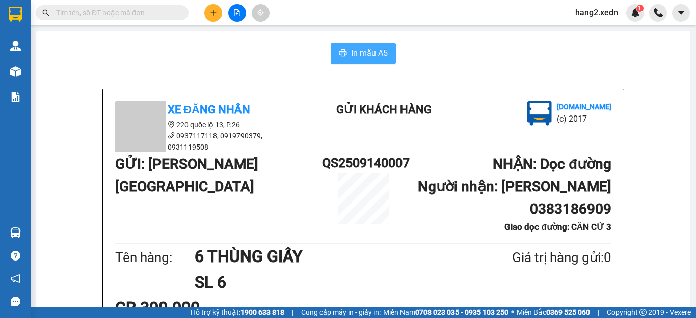
click at [357, 49] on span "In mẫu A5" at bounding box center [369, 53] width 37 height 13
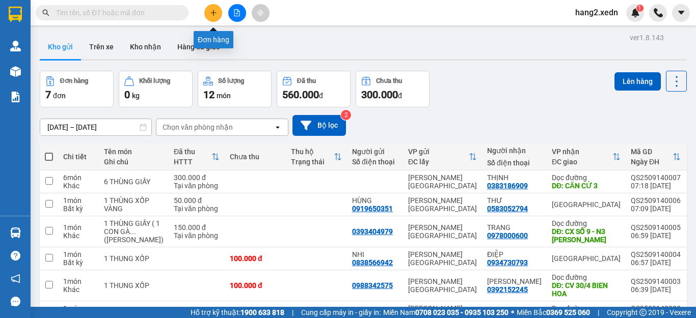
click at [213, 10] on icon "plus" at bounding box center [213, 13] width 1 height 6
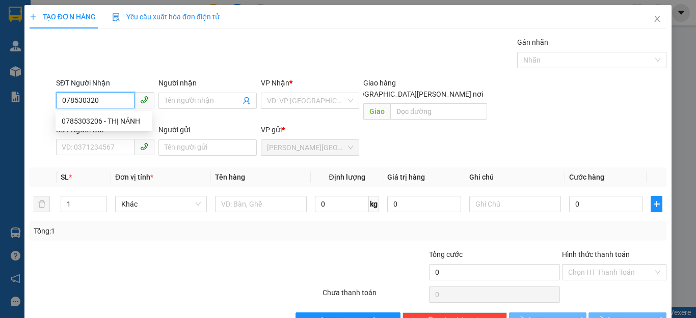
type input "0785303206"
click at [115, 121] on div "0785303206 - THỊ NÁNH" at bounding box center [104, 121] width 85 height 11
type input "THỊ NÁNH"
type input "100.000"
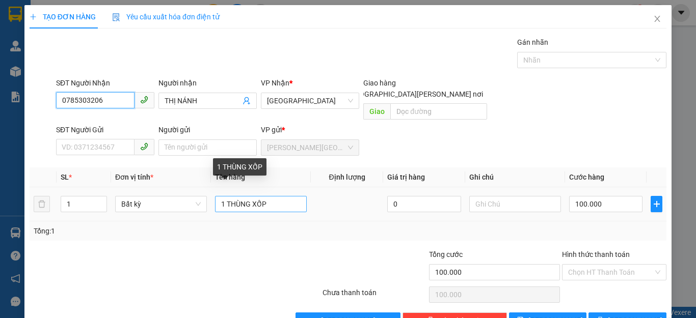
type input "0785303206"
click at [285, 196] on input "1 THÙNG XỐP" at bounding box center [261, 204] width 92 height 16
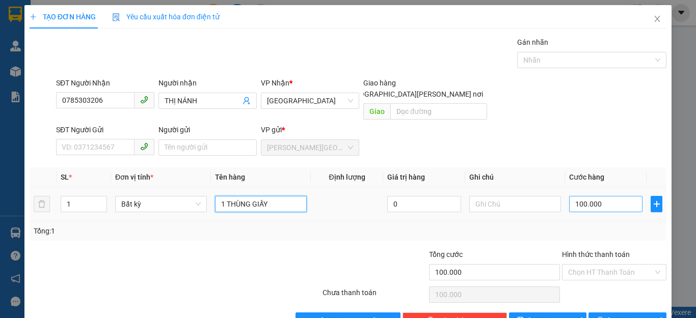
type input "1 THÙNG GIẤY"
click at [594, 196] on input "100.000" at bounding box center [605, 204] width 73 height 16
type input "5"
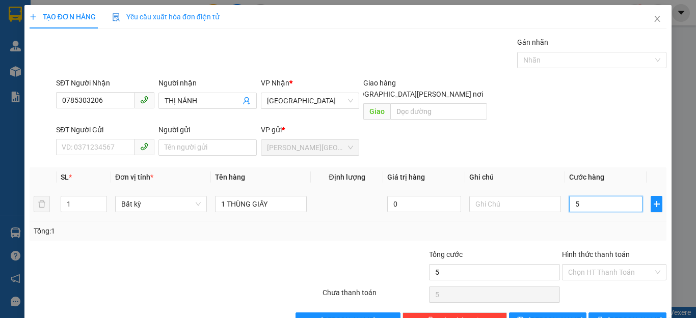
type input "50"
type input "500"
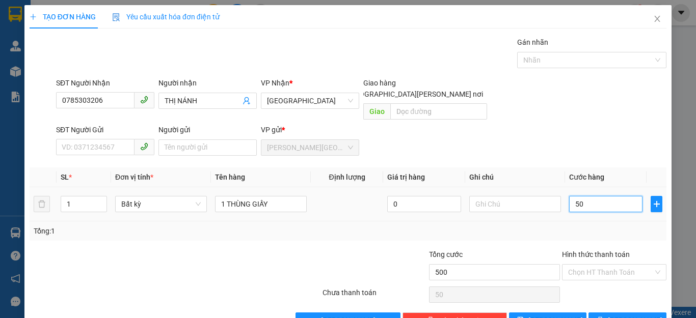
type input "500"
click at [611, 315] on span "[PERSON_NAME] và In" at bounding box center [643, 320] width 71 height 11
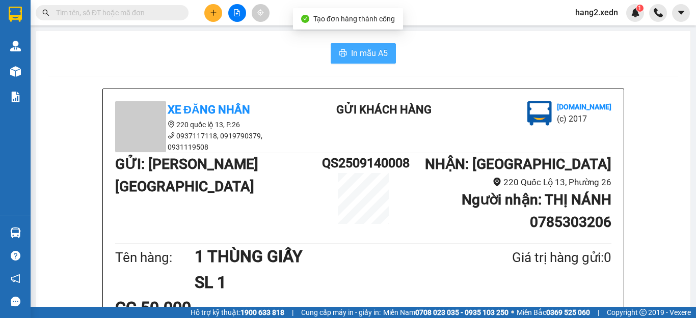
click at [353, 51] on span "In mẫu A5" at bounding box center [369, 53] width 37 height 13
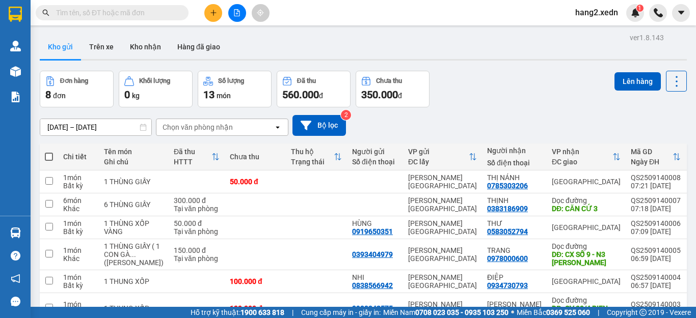
click at [51, 153] on span at bounding box center [49, 157] width 8 height 8
click at [49, 152] on input "checkbox" at bounding box center [49, 152] width 0 height 0
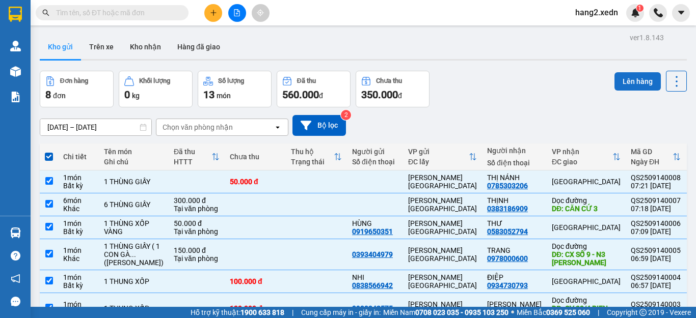
click at [624, 77] on button "Lên hàng" at bounding box center [637, 81] width 46 height 18
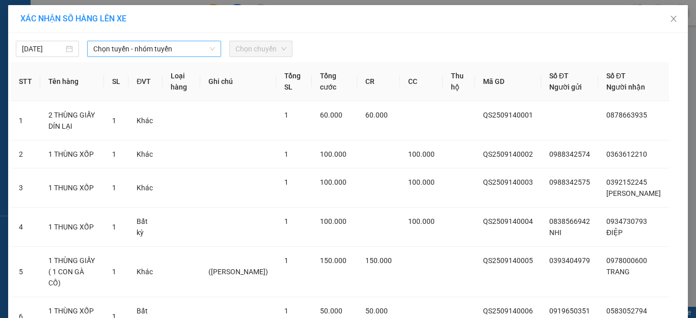
click at [151, 46] on span "Chọn tuyến - nhóm tuyến" at bounding box center [154, 48] width 122 height 15
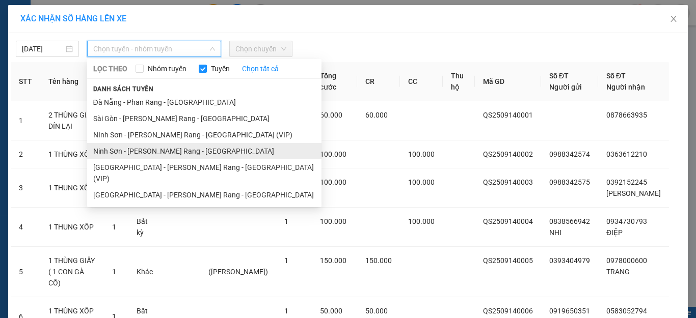
click at [131, 151] on li "Ninh Sơn - [PERSON_NAME] Rang - [GEOGRAPHIC_DATA]" at bounding box center [204, 151] width 234 height 16
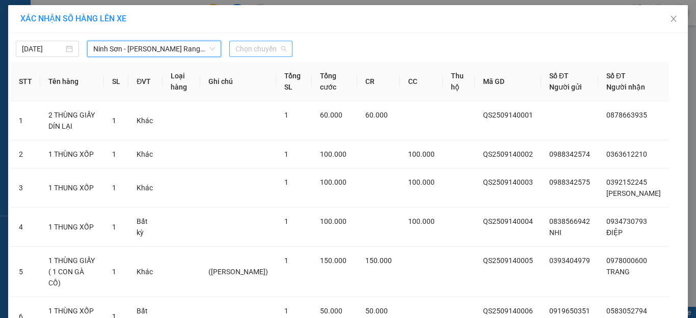
click at [248, 44] on span "Chọn chuyến" at bounding box center [260, 48] width 51 height 15
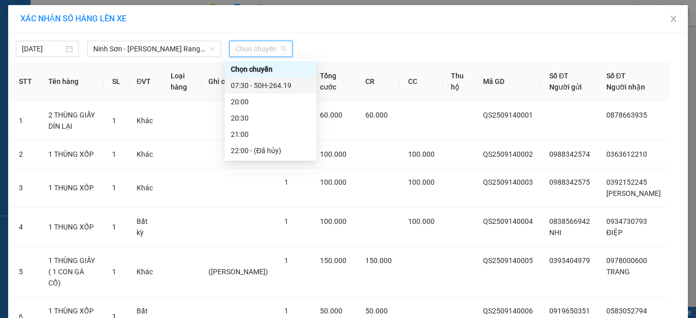
click at [249, 83] on div "07:30 - 50H-264.19" at bounding box center [270, 85] width 79 height 11
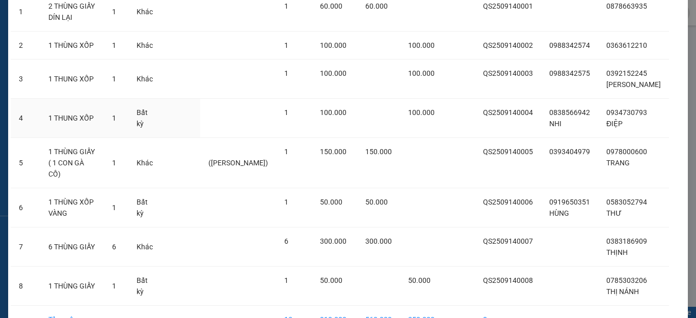
scroll to position [166, 0]
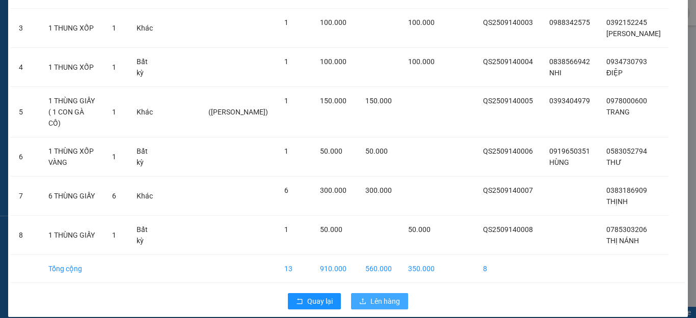
click at [381, 296] on span "Lên hàng" at bounding box center [385, 301] width 30 height 11
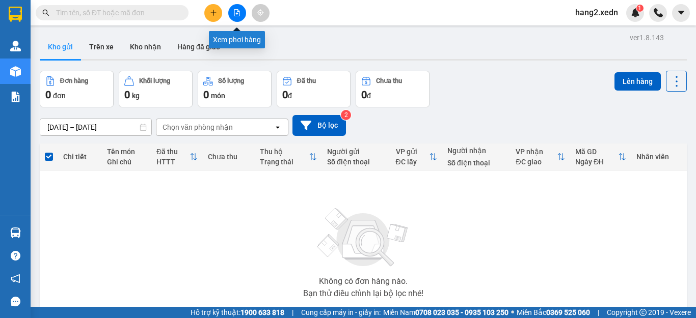
click at [238, 12] on icon "file-add" at bounding box center [236, 12] width 7 height 7
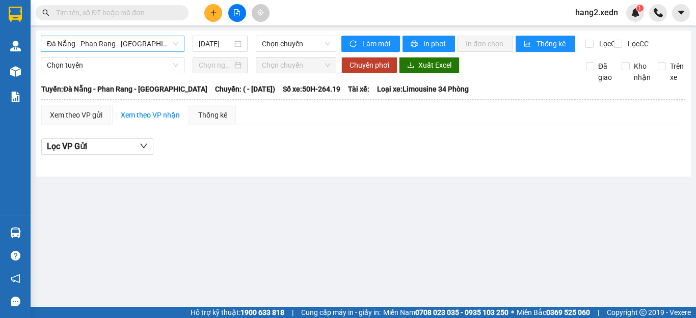
click at [86, 45] on span "Đà Nẵng - Phan Rang - [GEOGRAPHIC_DATA]" at bounding box center [112, 43] width 131 height 15
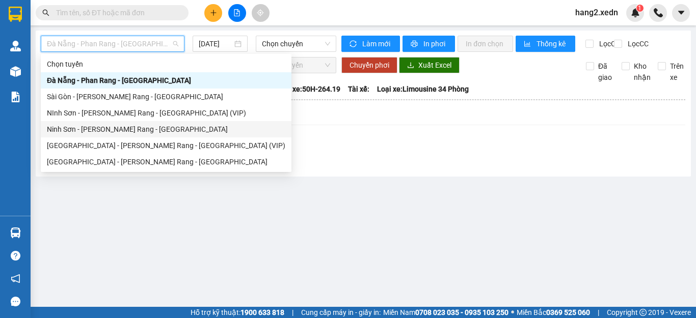
click at [82, 131] on div "Ninh Sơn - [PERSON_NAME] Rang - [GEOGRAPHIC_DATA]" at bounding box center [166, 129] width 238 height 11
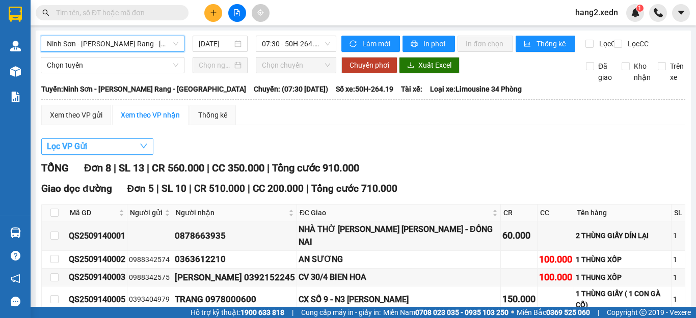
click at [69, 153] on span "Lọc VP Gửi" at bounding box center [67, 146] width 40 height 13
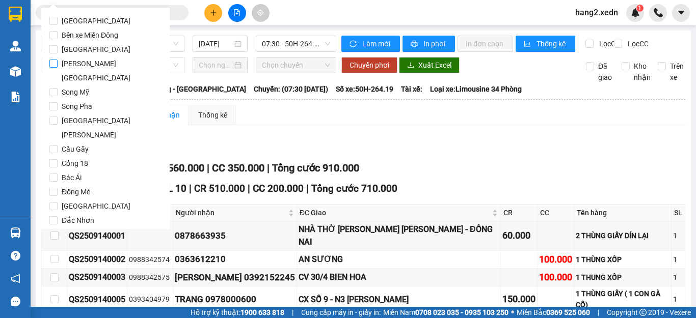
click at [85, 64] on span "[PERSON_NAME][GEOGRAPHIC_DATA]" at bounding box center [110, 71] width 104 height 29
click at [58, 64] on input "[PERSON_NAME][GEOGRAPHIC_DATA]" at bounding box center [53, 64] width 8 height 8
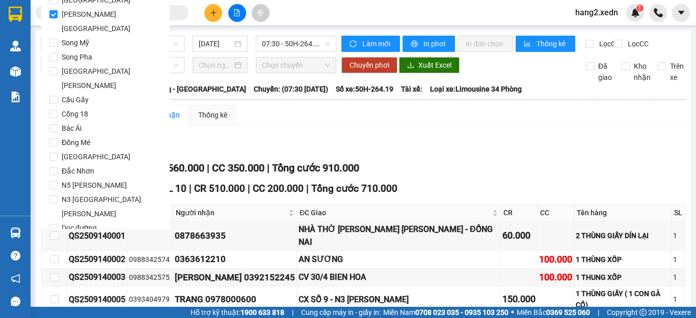
click at [63, 266] on span "Lọc" at bounding box center [64, 271] width 12 height 11
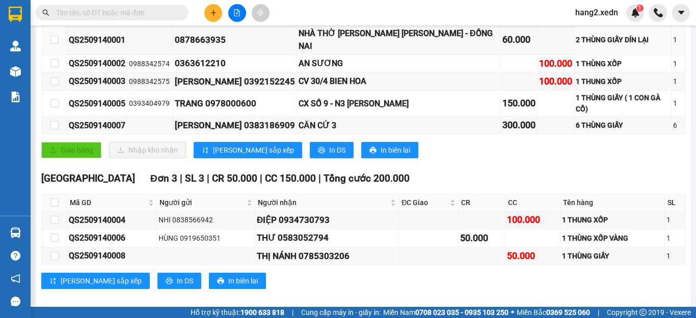
scroll to position [116, 0]
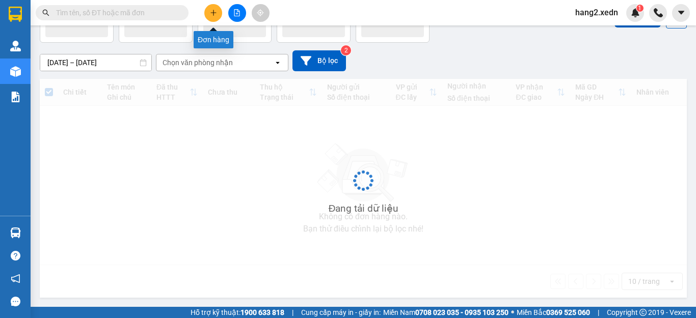
scroll to position [65, 0]
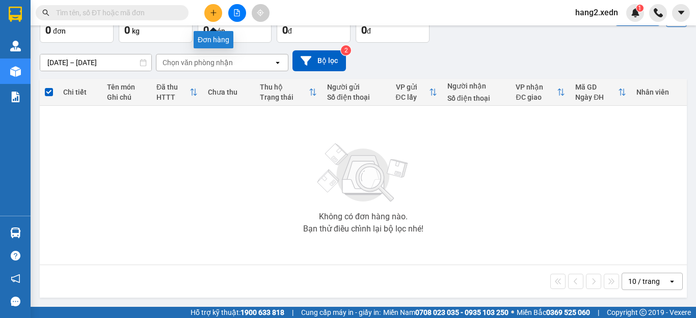
click at [212, 10] on icon "plus" at bounding box center [213, 12] width 7 height 7
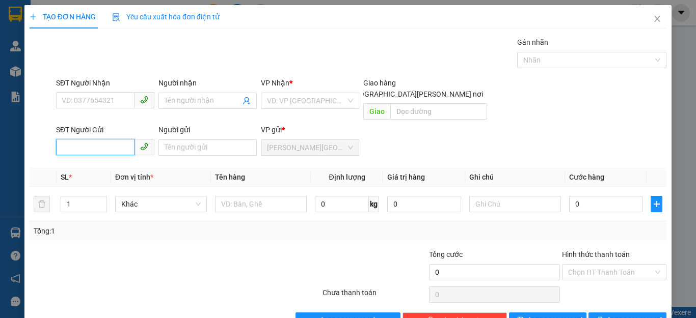
click at [105, 139] on input "SĐT Người Gửi" at bounding box center [95, 147] width 78 height 16
click at [94, 92] on div "SĐT Người Nhận" at bounding box center [105, 84] width 98 height 15
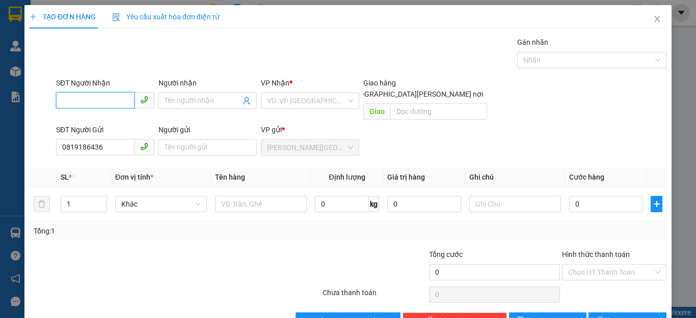
click at [102, 100] on input "SĐT Người Nhận" at bounding box center [95, 100] width 78 height 16
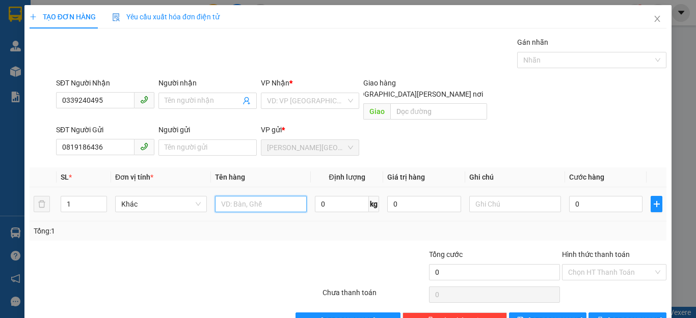
click at [265, 196] on input "text" at bounding box center [261, 204] width 92 height 16
click at [612, 200] on input "0" at bounding box center [605, 204] width 73 height 16
click at [569, 196] on input "0" at bounding box center [605, 204] width 73 height 16
click at [237, 196] on input "1 BAO CHUỐI" at bounding box center [261, 204] width 92 height 16
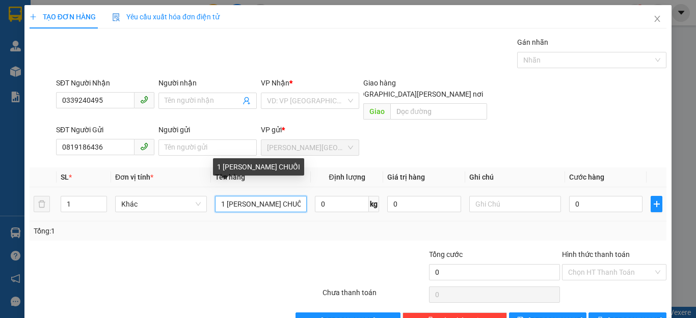
click at [256, 196] on input "1 [PERSON_NAME] CHUỐI" at bounding box center [261, 204] width 92 height 16
click at [256, 196] on input "1 BAO NH ( CHUỐI" at bounding box center [261, 204] width 92 height 16
click at [281, 196] on input "1 BAO NH CHUỐI" at bounding box center [261, 204] width 92 height 16
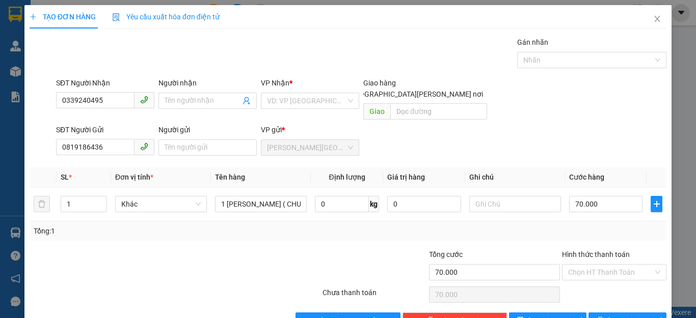
click at [616, 300] on div "Transit Pickup Surcharge Ids Transit Deliver Surcharge Ids Transit Deliver Surc…" at bounding box center [348, 183] width 637 height 292
click at [303, 95] on input "search" at bounding box center [306, 100] width 79 height 15
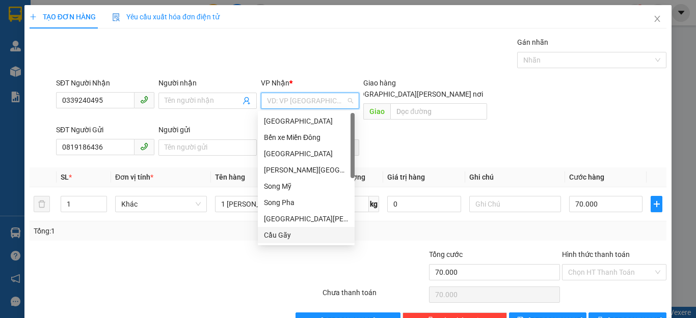
scroll to position [147, 0]
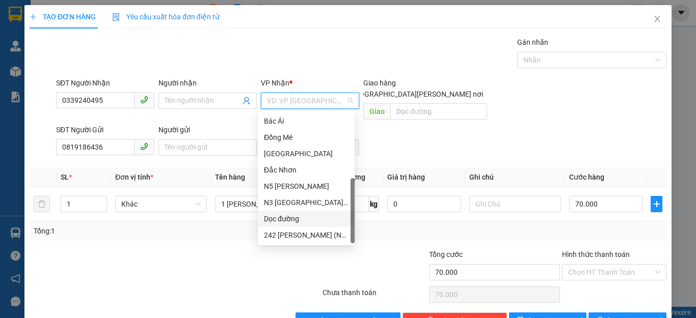
click at [289, 217] on div "Dọc đường" at bounding box center [306, 218] width 85 height 11
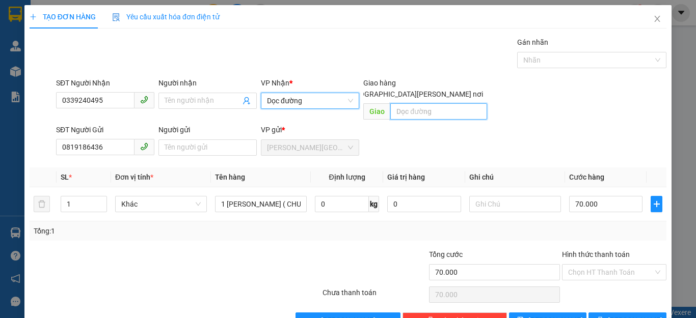
click at [425, 103] on input "text" at bounding box center [438, 111] width 97 height 16
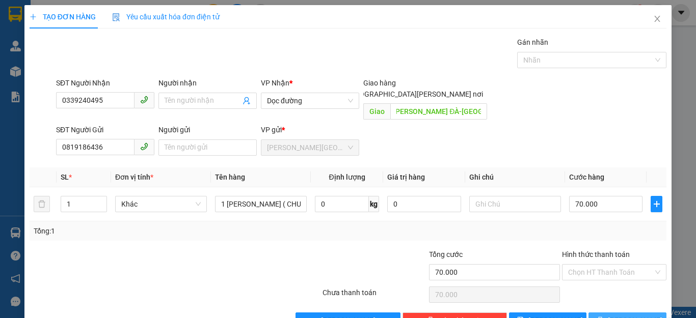
scroll to position [0, 0]
click at [607, 313] on button "[PERSON_NAME] và In" at bounding box center [627, 321] width 78 height 16
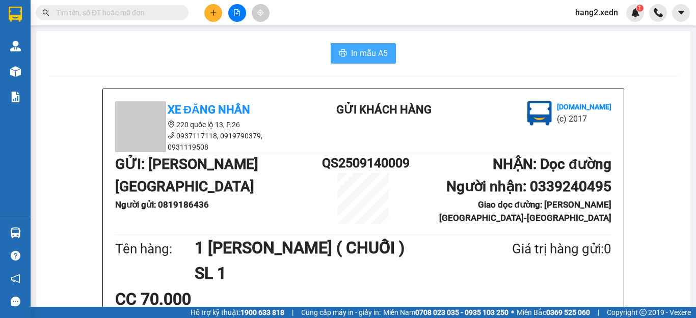
click at [351, 51] on span "In mẫu A5" at bounding box center [369, 53] width 37 height 13
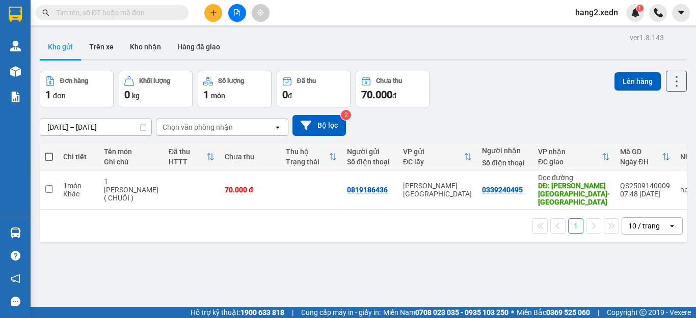
click at [50, 156] on span at bounding box center [49, 157] width 8 height 8
click at [49, 152] on input "checkbox" at bounding box center [49, 152] width 0 height 0
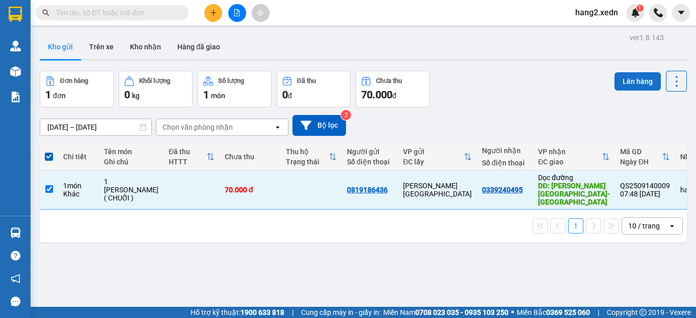
click at [629, 76] on button "Lên hàng" at bounding box center [637, 81] width 46 height 18
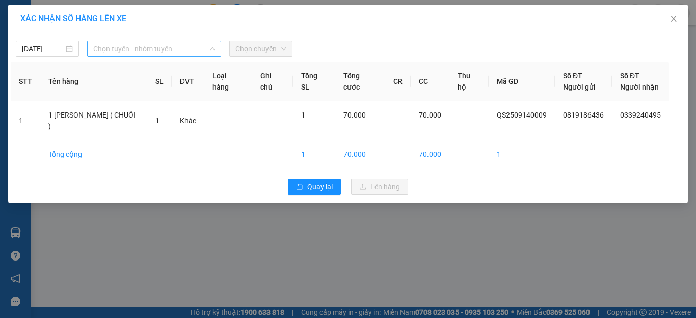
click at [118, 45] on span "Chọn tuyến - nhóm tuyến" at bounding box center [154, 48] width 122 height 15
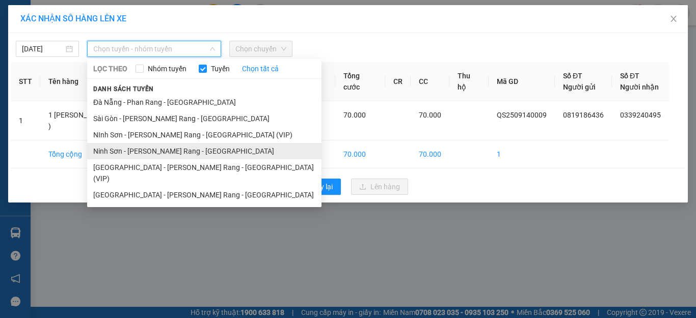
click at [118, 151] on li "Ninh Sơn - [PERSON_NAME] Rang - [GEOGRAPHIC_DATA]" at bounding box center [204, 151] width 234 height 16
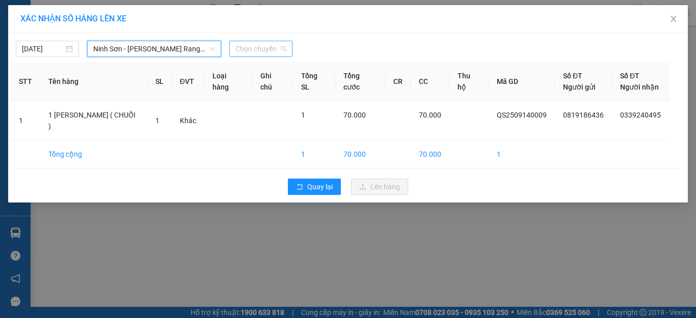
click at [252, 48] on span "Chọn chuyến" at bounding box center [260, 48] width 51 height 15
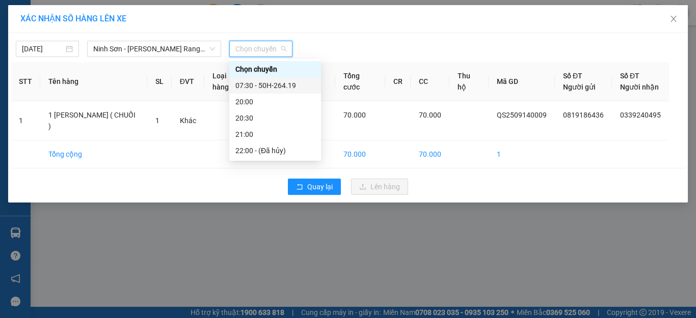
click at [249, 82] on div "07:30 - 50H-264.19" at bounding box center [274, 85] width 79 height 11
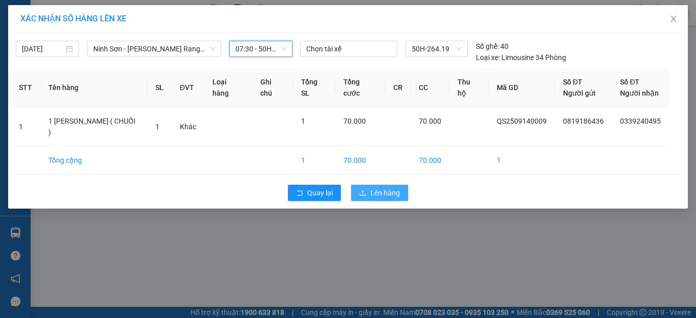
click at [370, 185] on button "Lên hàng" at bounding box center [379, 193] width 57 height 16
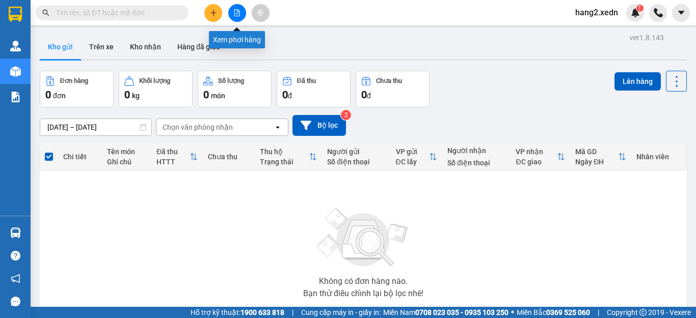
click at [239, 16] on icon "file-add" at bounding box center [237, 12] width 6 height 7
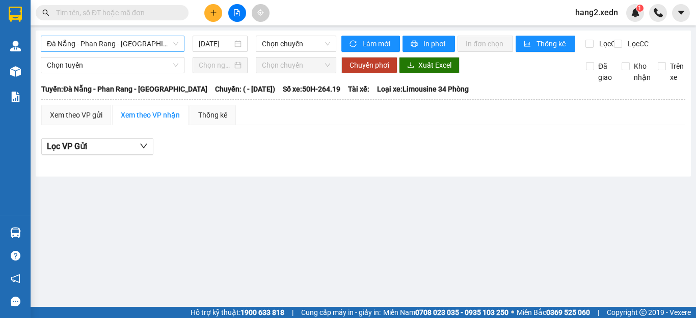
click at [76, 38] on span "Đà Nẵng - Phan Rang - [GEOGRAPHIC_DATA]" at bounding box center [112, 43] width 131 height 15
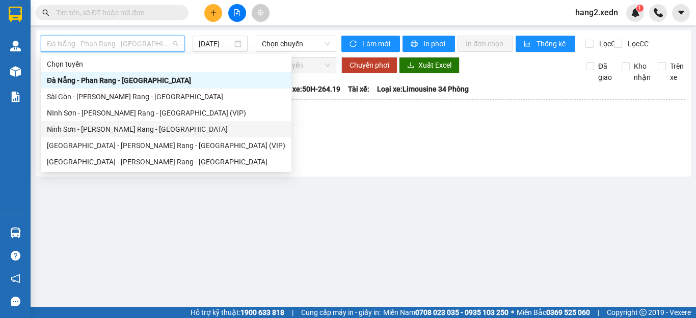
click at [79, 126] on div "Ninh Sơn - [PERSON_NAME] Rang - [GEOGRAPHIC_DATA]" at bounding box center [166, 129] width 238 height 11
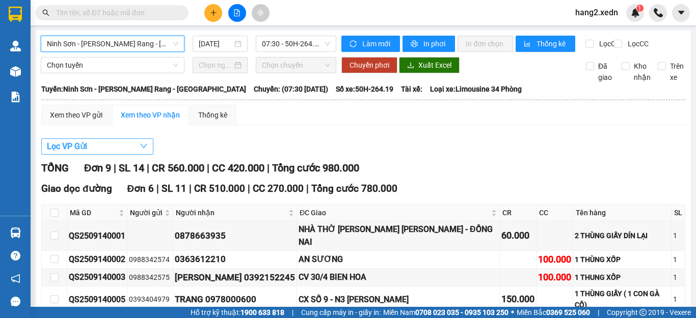
click at [84, 152] on span "Lọc VP Gửi" at bounding box center [67, 146] width 40 height 13
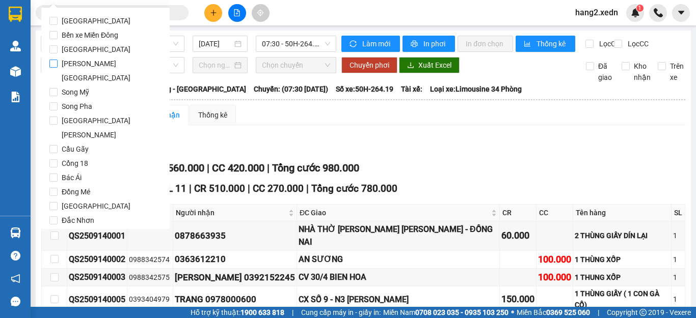
click at [87, 62] on span "[PERSON_NAME][GEOGRAPHIC_DATA]" at bounding box center [110, 71] width 104 height 29
click at [58, 62] on input "[PERSON_NAME][GEOGRAPHIC_DATA]" at bounding box center [53, 64] width 8 height 8
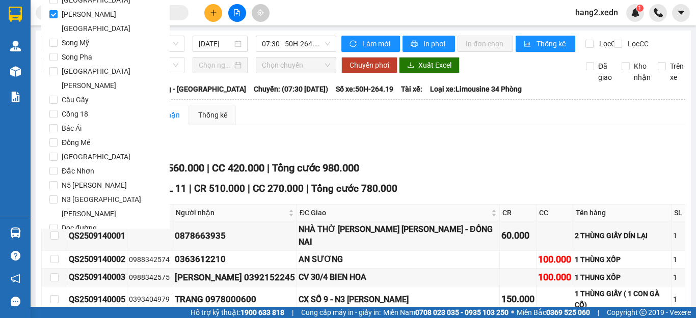
click at [64, 266] on span "Lọc" at bounding box center [64, 271] width 12 height 11
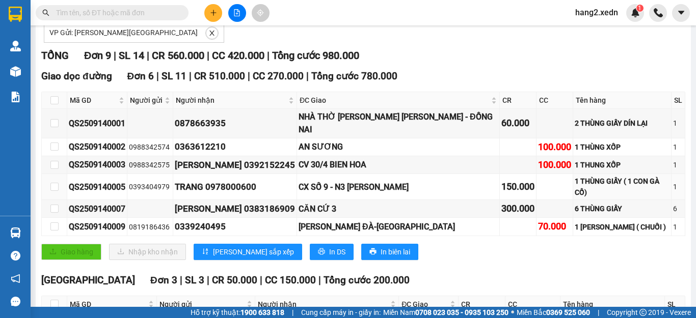
scroll to position [0, 0]
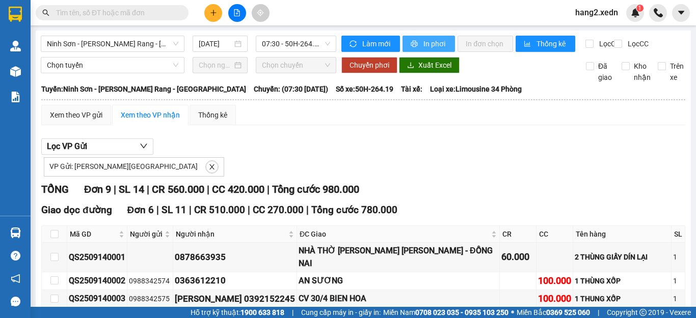
click at [432, 45] on span "In phơi" at bounding box center [434, 43] width 23 height 11
